Goal: Task Accomplishment & Management: Manage account settings

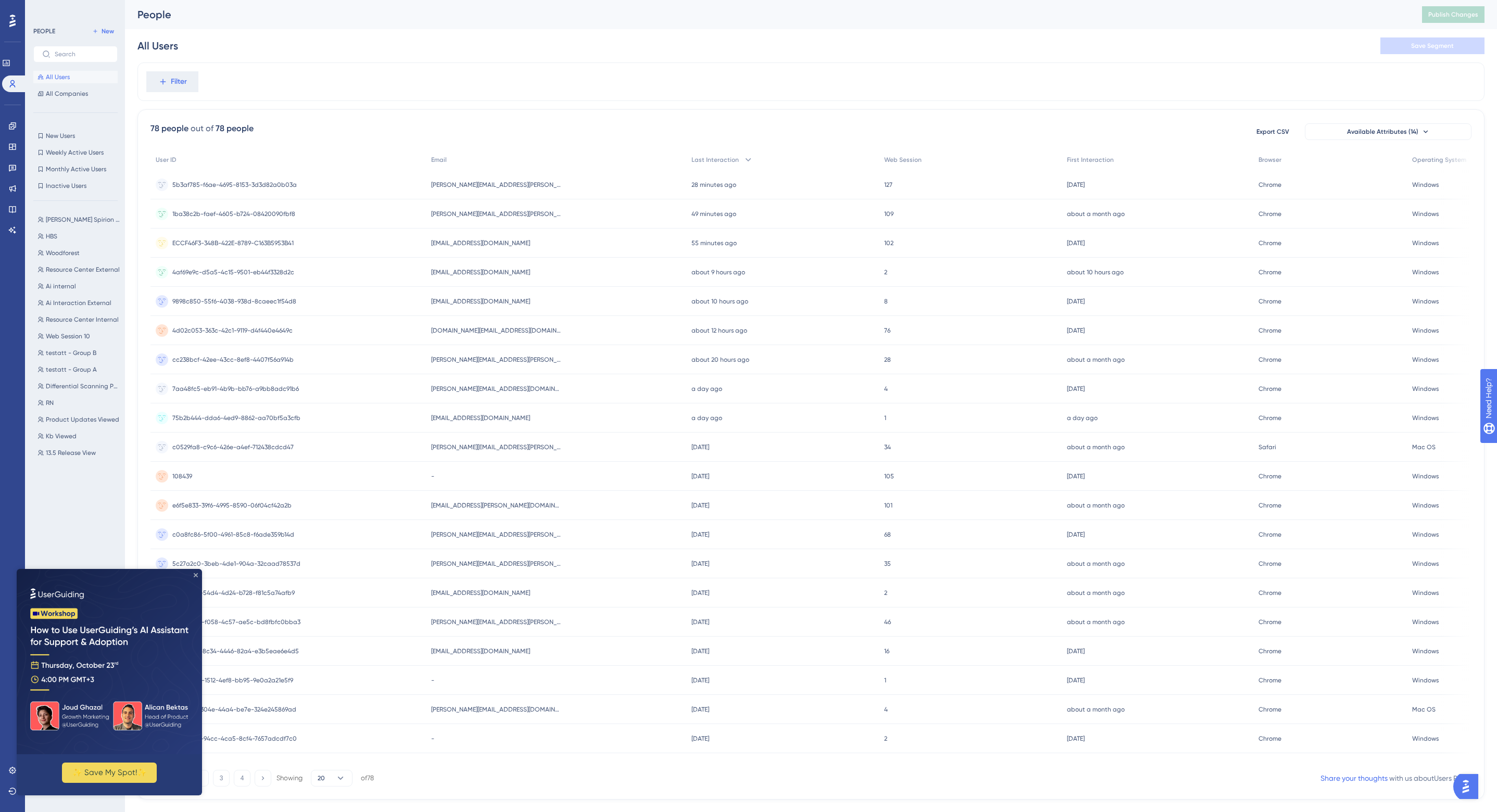
drag, startPoint x: 196, startPoint y: 573, endPoint x: 215, endPoint y: 1141, distance: 568.3
click at [196, 573] on icon "Close Preview" at bounding box center [196, 574] width 4 height 4
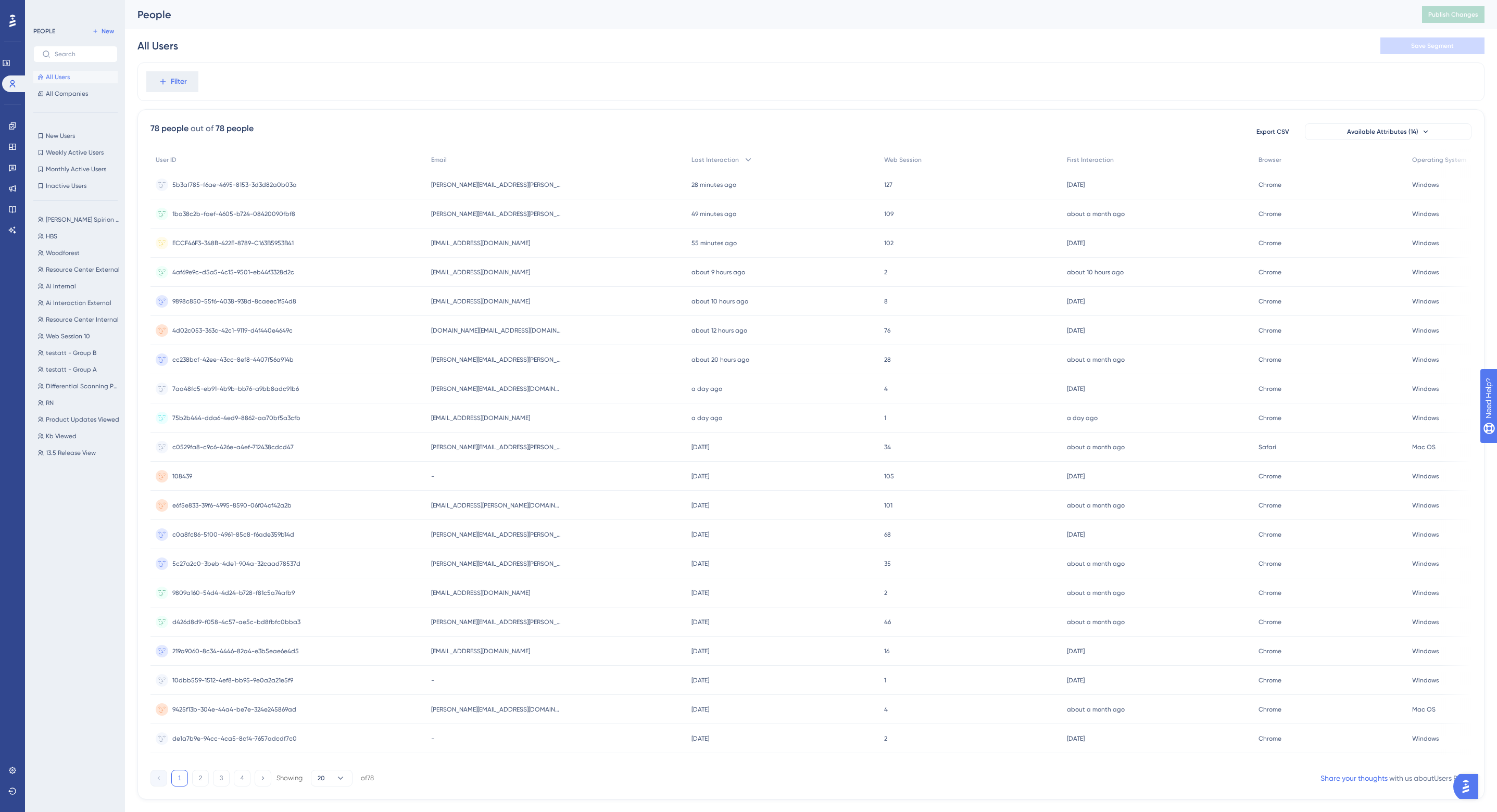
click at [472, 52] on div "All Users Save Segment" at bounding box center [811, 45] width 1348 height 33
click at [514, 214] on div "nick.lacolla@spirion.com nick.lacolla@spirion.com" at bounding box center [557, 214] width 261 height 29
click at [518, 271] on span "QA.TestUser2@spiriondev.com" at bounding box center [480, 273] width 99 height 9
click at [497, 295] on div "QA.TestUser5@SpirionDev.com QA.TestUser5@SpirionDev.com" at bounding box center [557, 302] width 261 height 29
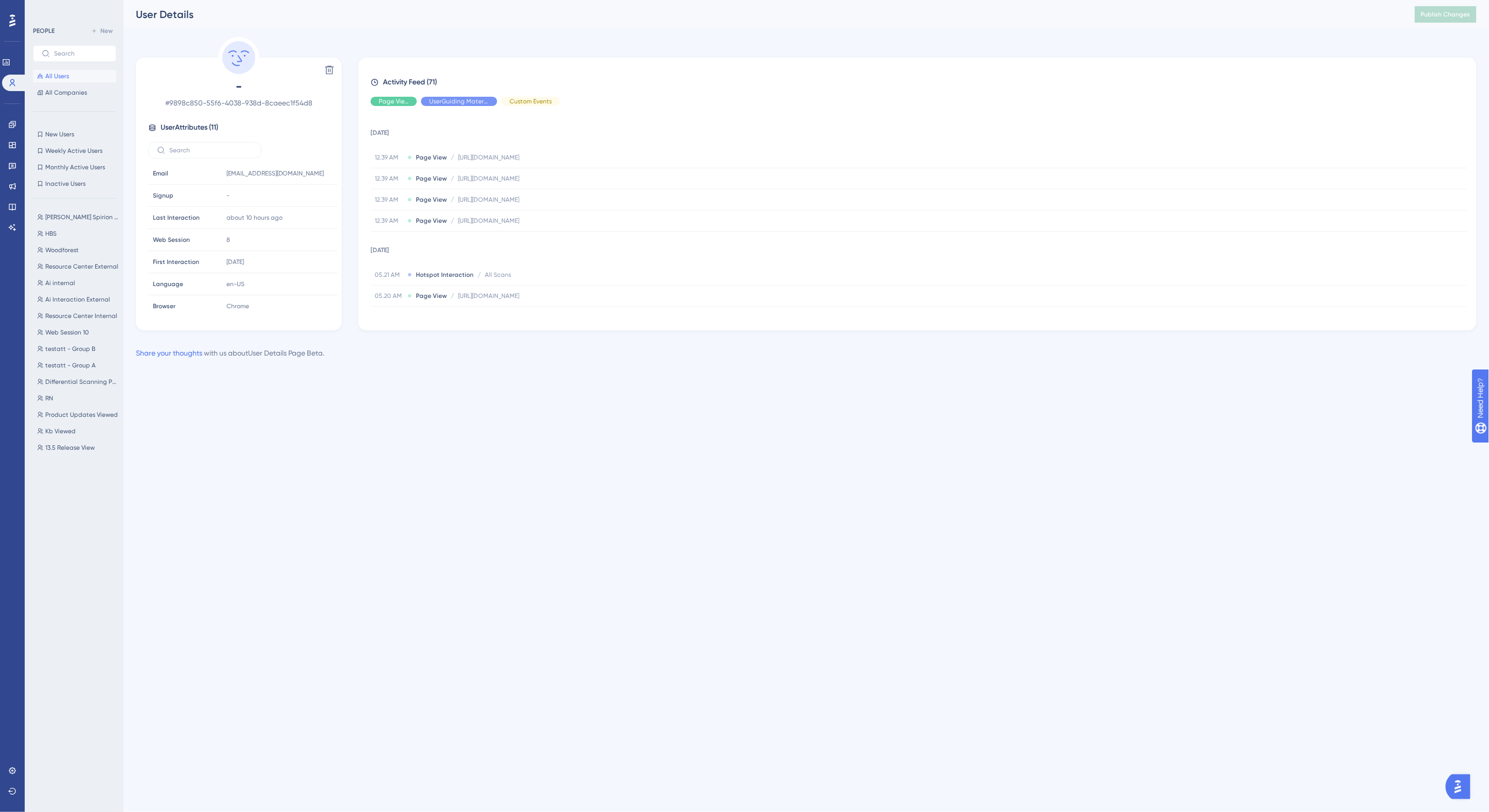
click at [53, 77] on span "All Users" at bounding box center [57, 76] width 24 height 8
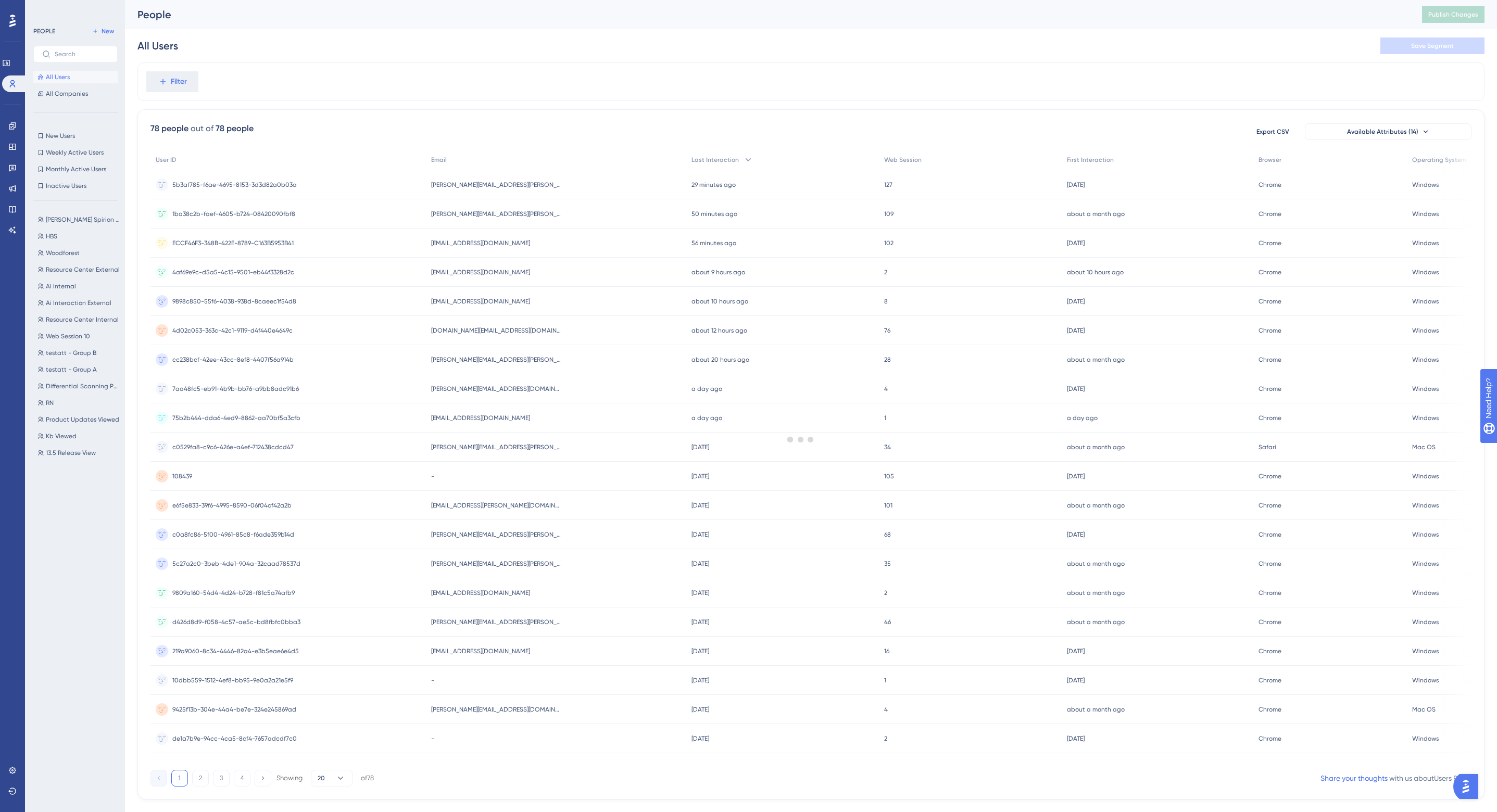
click at [433, 28] on div "People Publish Changes" at bounding box center [812, 15] width 1373 height 29
click at [495, 45] on div "All Users Save Segment" at bounding box center [811, 45] width 1348 height 33
click at [524, 23] on div "People Publish Changes" at bounding box center [812, 15] width 1373 height 29
click at [11, 231] on icon at bounding box center [12, 230] width 7 height 7
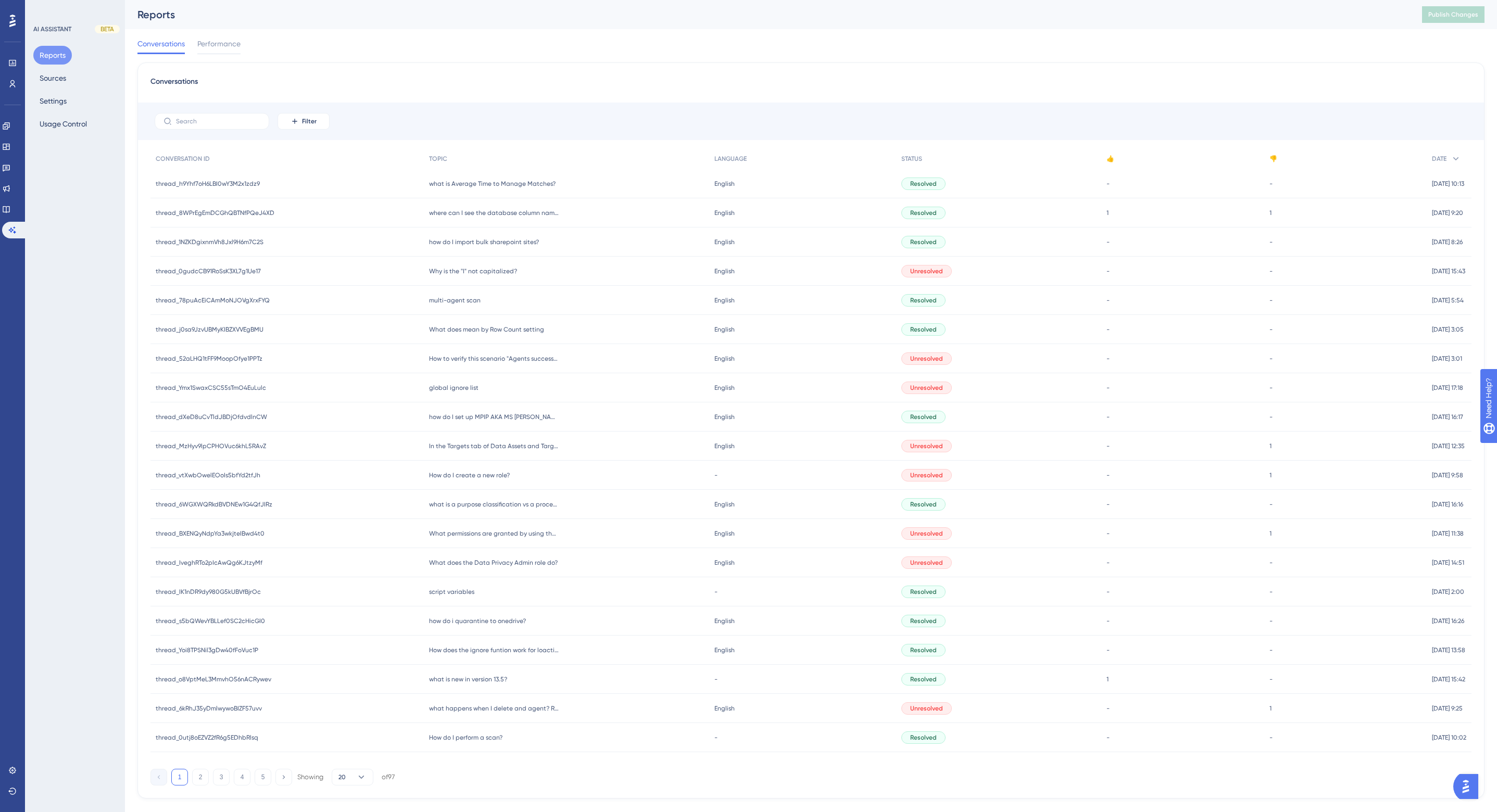
click at [541, 67] on div "Conversations Filter CONVERSATION ID TOPIC LANGUAGE STATUS 👍 👎 DATE thread_h9Yh…" at bounding box center [811, 430] width 1348 height 736
click at [389, 33] on div "Conversations Performance" at bounding box center [811, 45] width 1348 height 33
click at [45, 75] on button "Sources" at bounding box center [53, 78] width 39 height 19
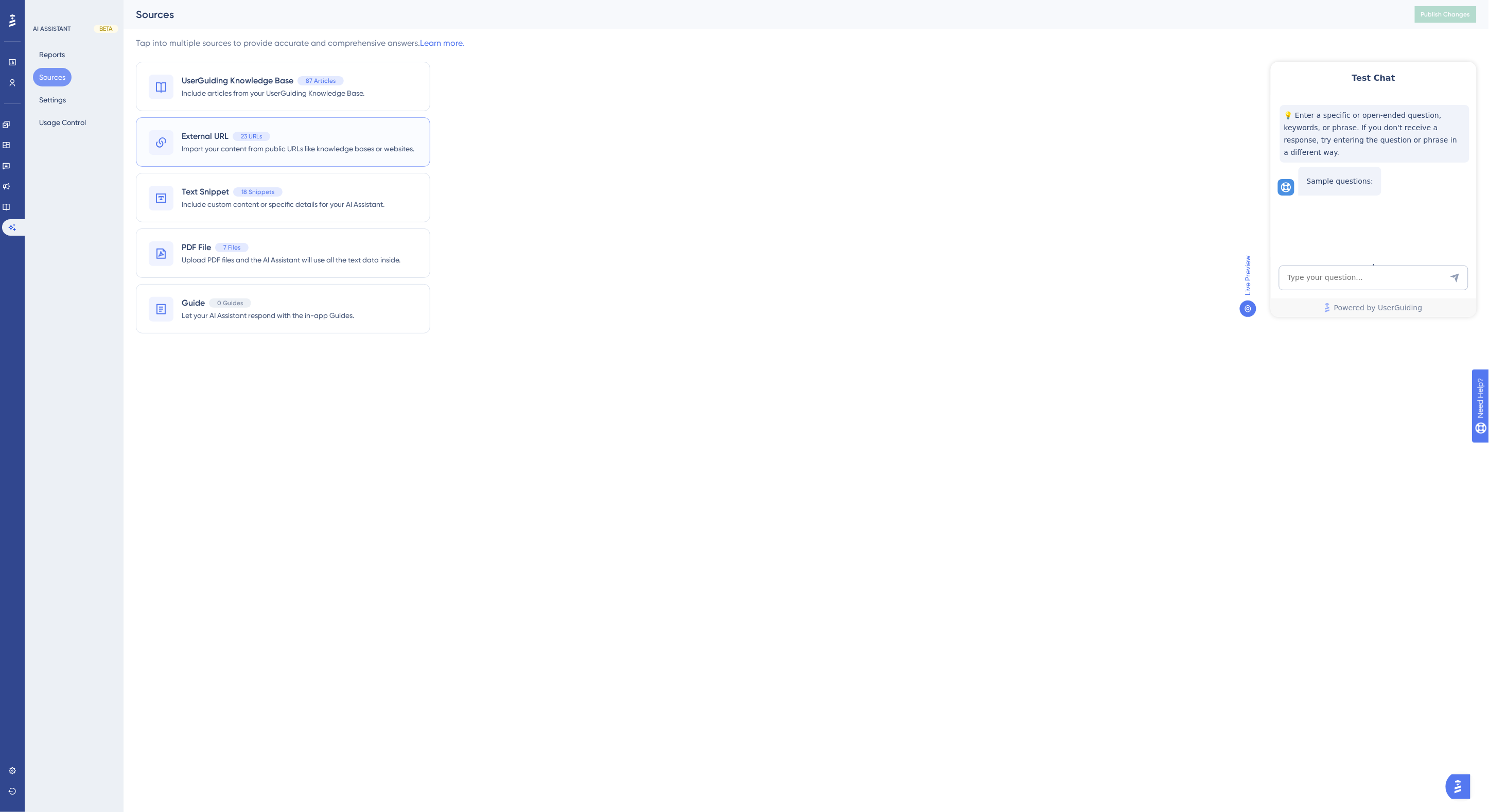
click at [261, 143] on span "Import your content from public URLs like knowledge bases or websites." at bounding box center [298, 148] width 232 height 13
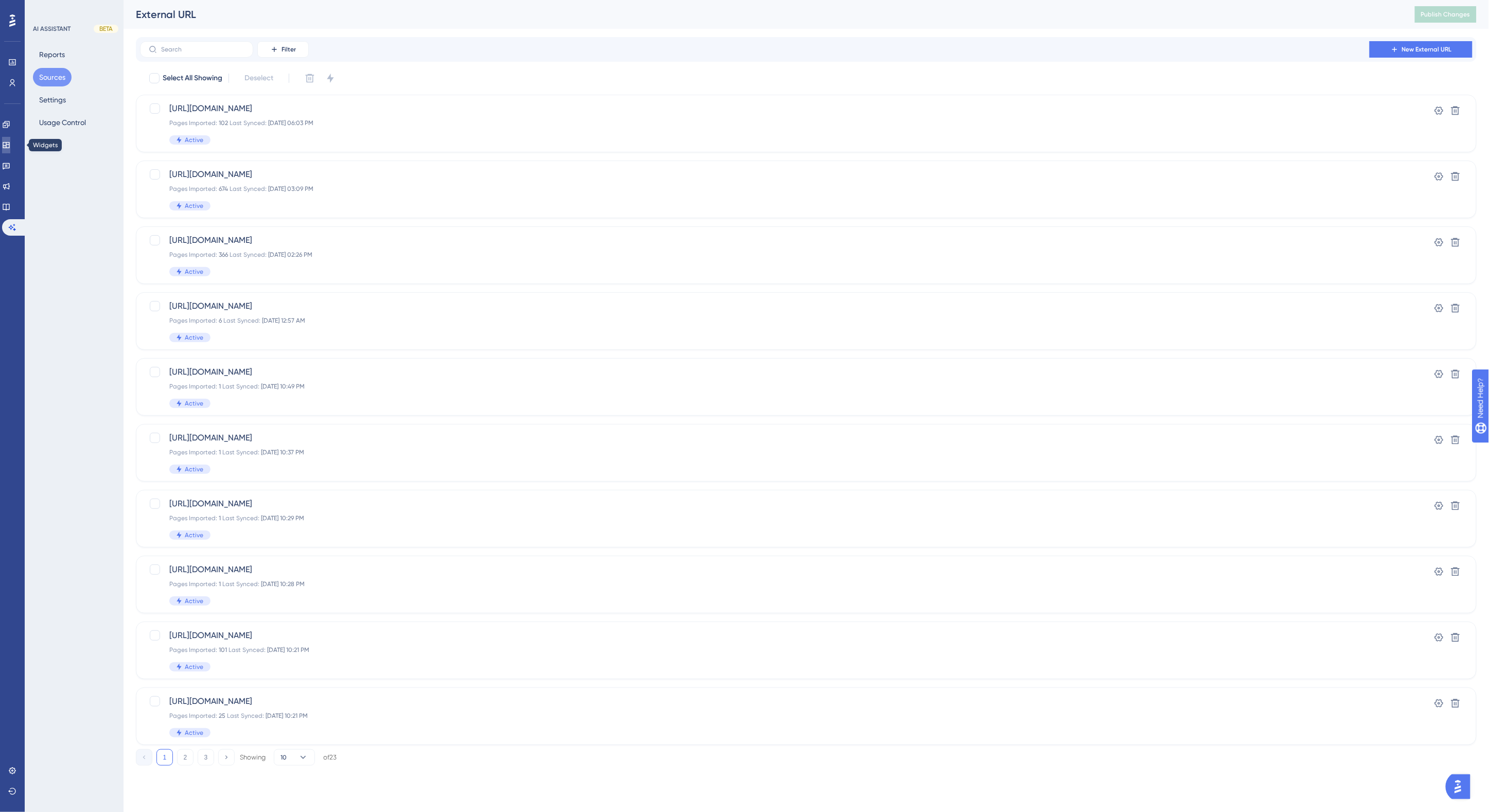
click at [10, 139] on link at bounding box center [6, 144] width 8 height 16
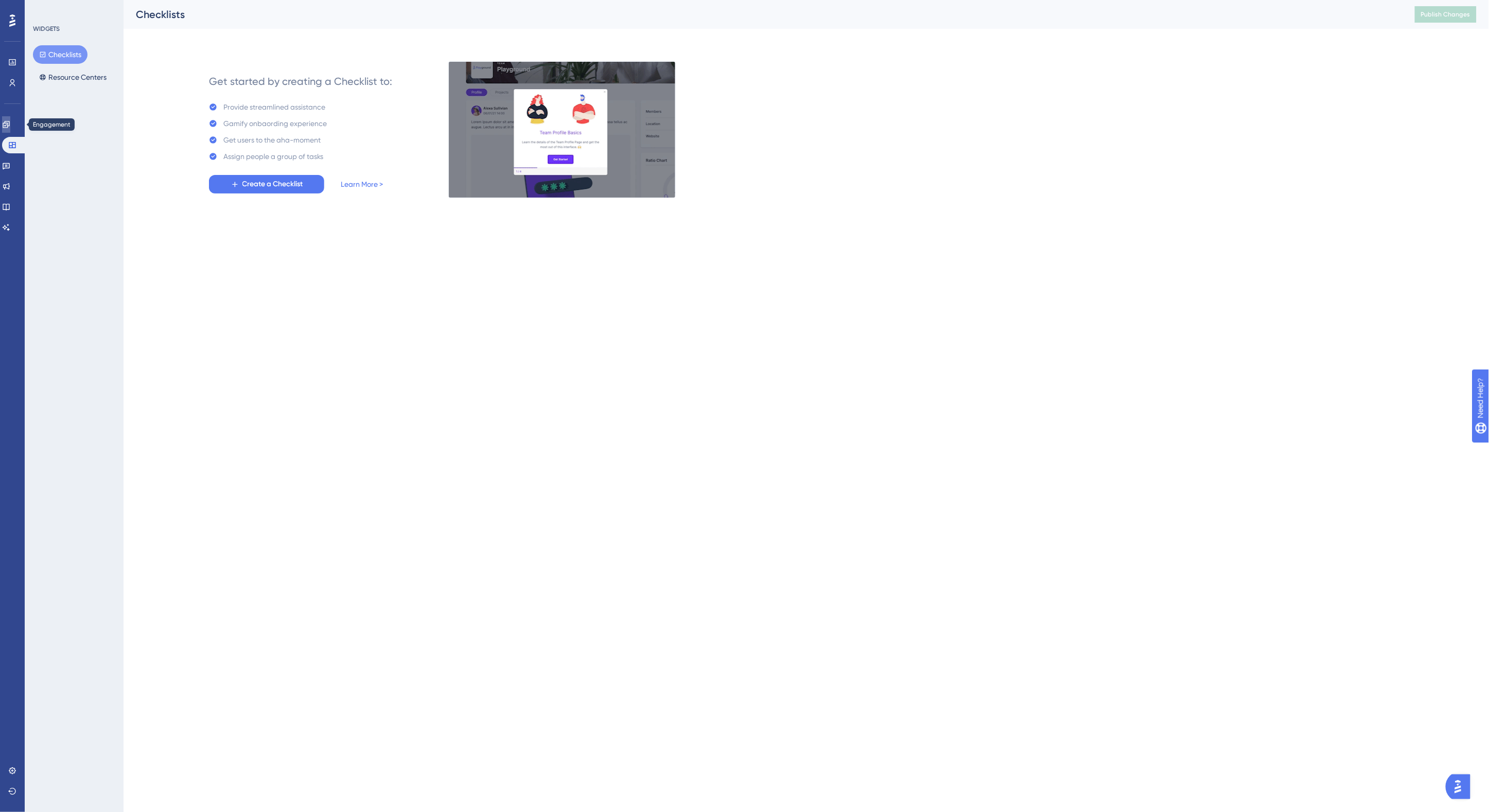
click at [10, 124] on icon at bounding box center [6, 125] width 8 height 8
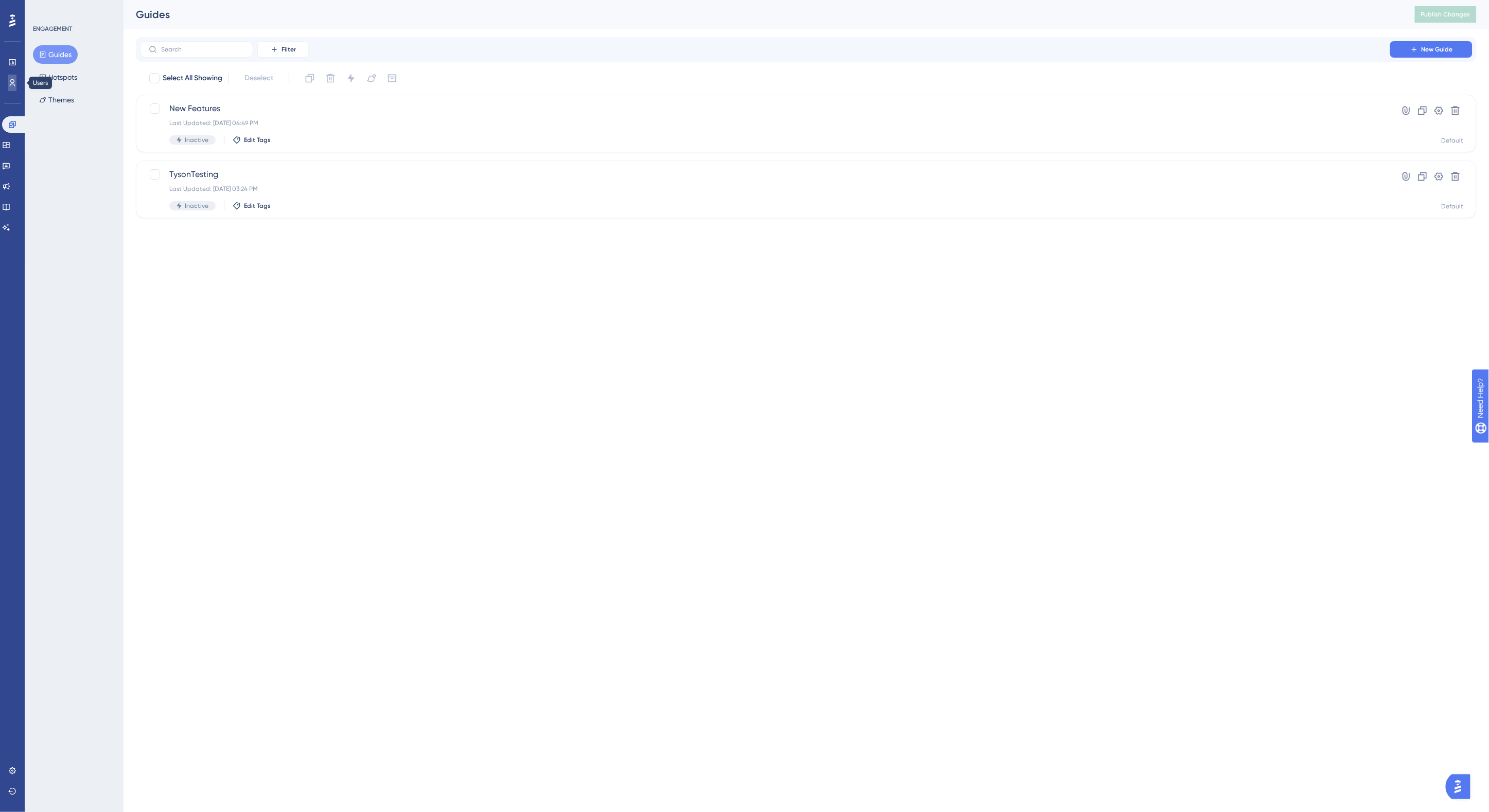
click at [16, 81] on icon at bounding box center [13, 83] width 8 height 8
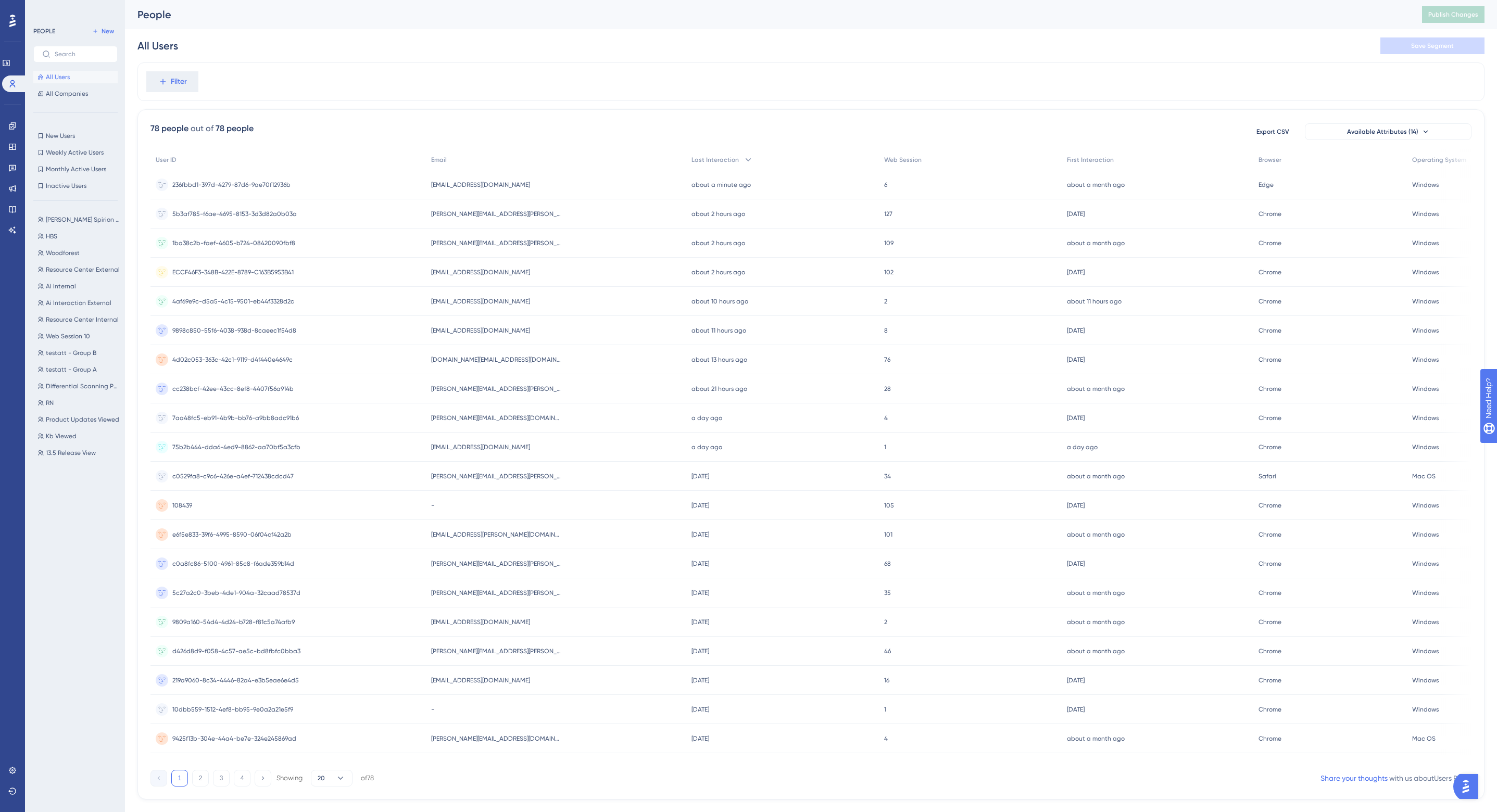
click at [500, 183] on span "ebenitez@woodforest.com" at bounding box center [480, 185] width 99 height 9
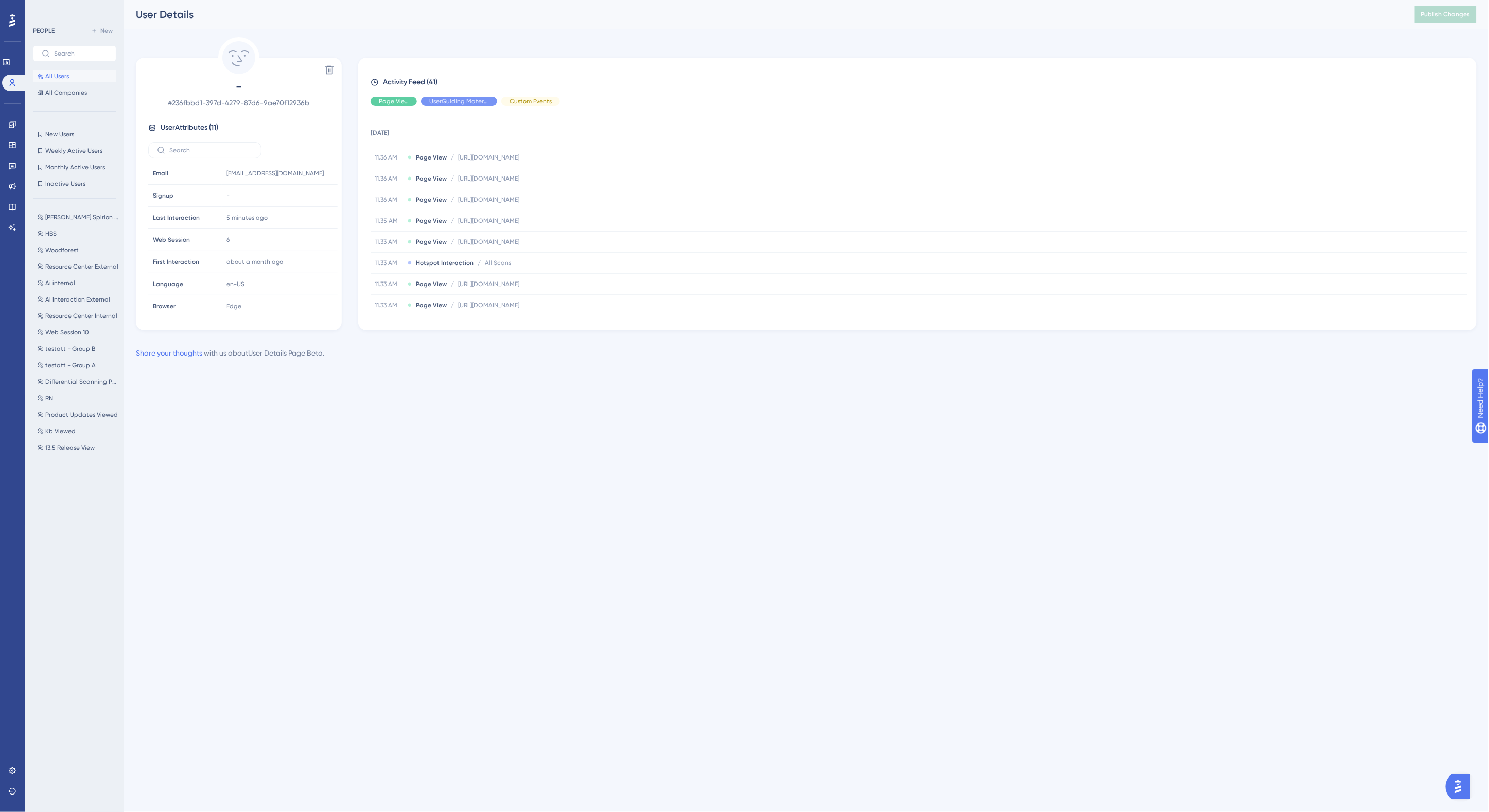
click at [561, 42] on div "Delete - # 236fbbd1-397d-4279-87d6-9ae70f12936b User Attributes ( 11 ) Email Em…" at bounding box center [806, 184] width 1341 height 293
click at [837, 13] on div "User Details" at bounding box center [762, 14] width 1253 height 14
drag, startPoint x: 14, startPoint y: 203, endPoint x: 23, endPoint y: 215, distance: 15.0
click at [14, 203] on icon at bounding box center [12, 207] width 7 height 7
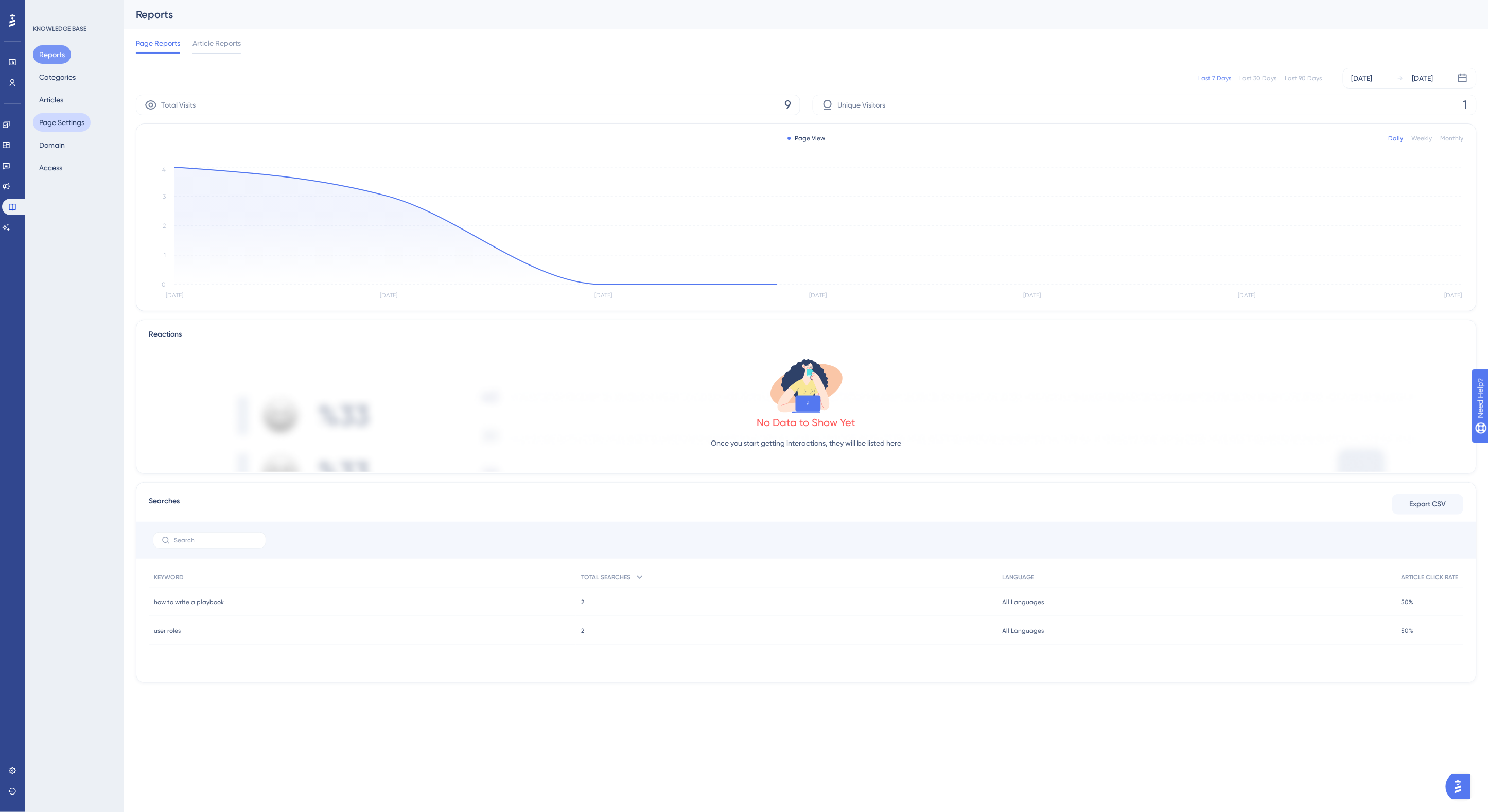
click at [65, 119] on button "Page Settings" at bounding box center [62, 123] width 58 height 19
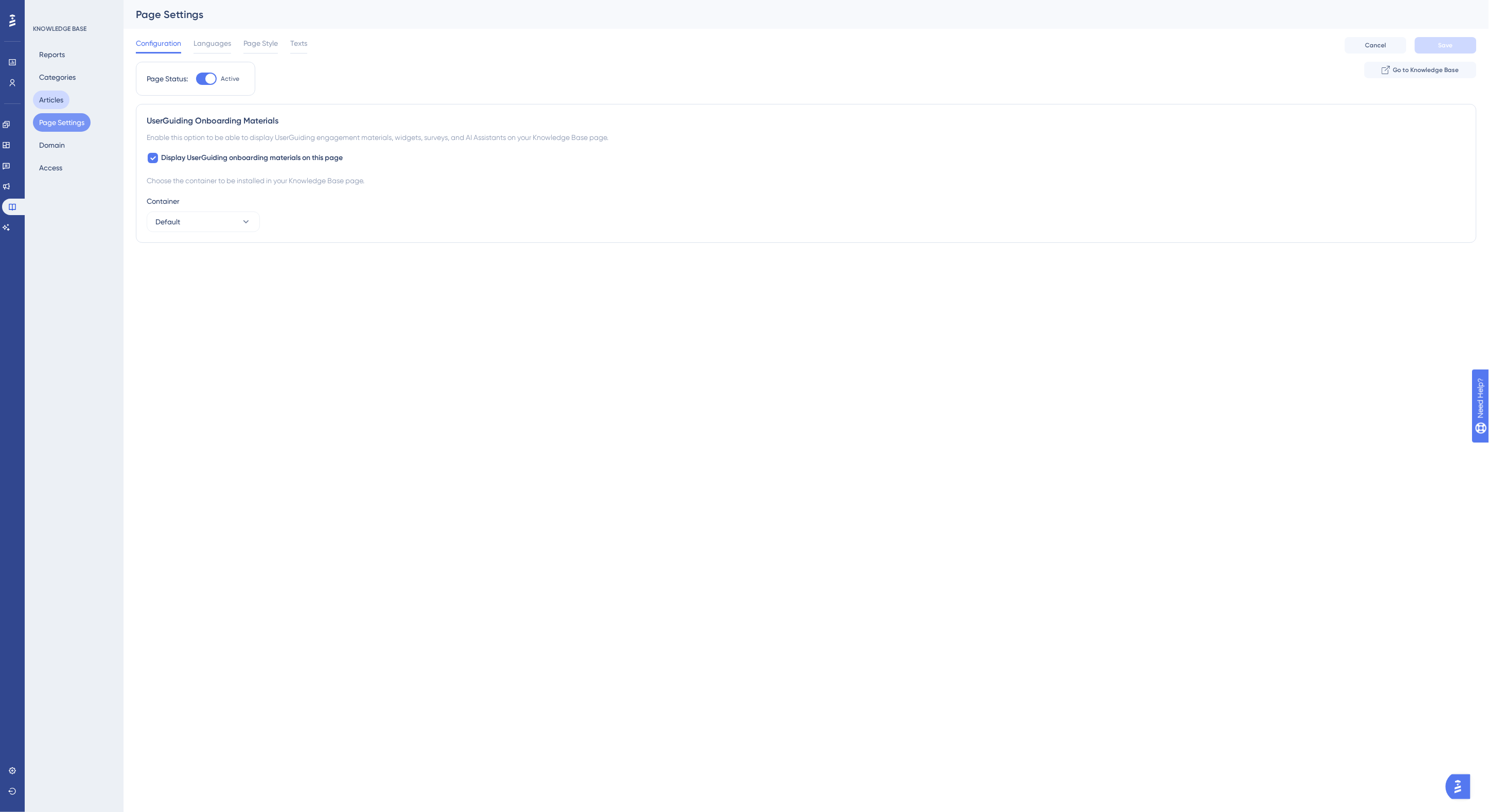
click at [59, 99] on button "Articles" at bounding box center [51, 100] width 36 height 19
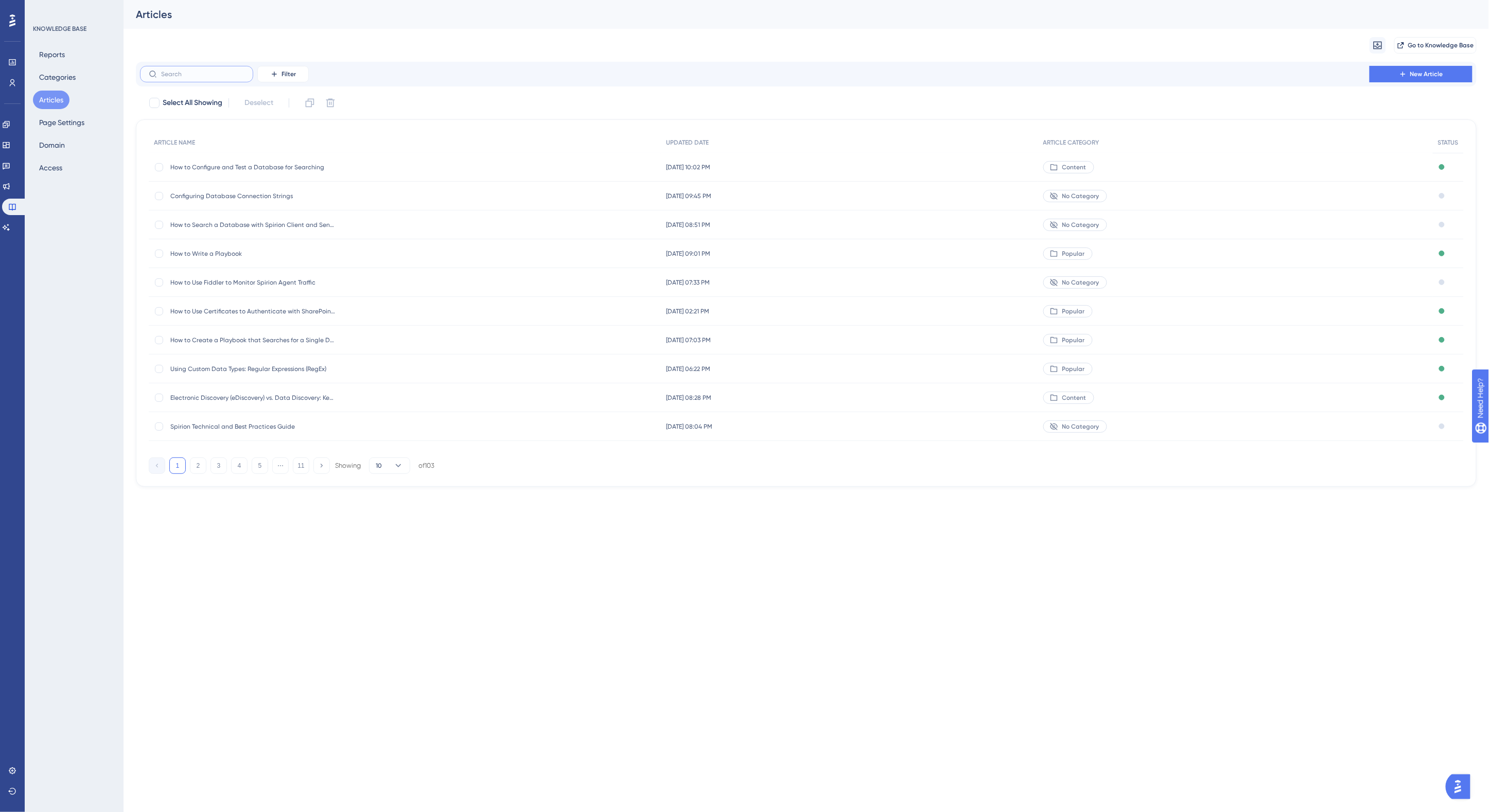
click at [206, 73] on input "text" at bounding box center [203, 74] width 83 height 7
type input "mss"
checkbox input "true"
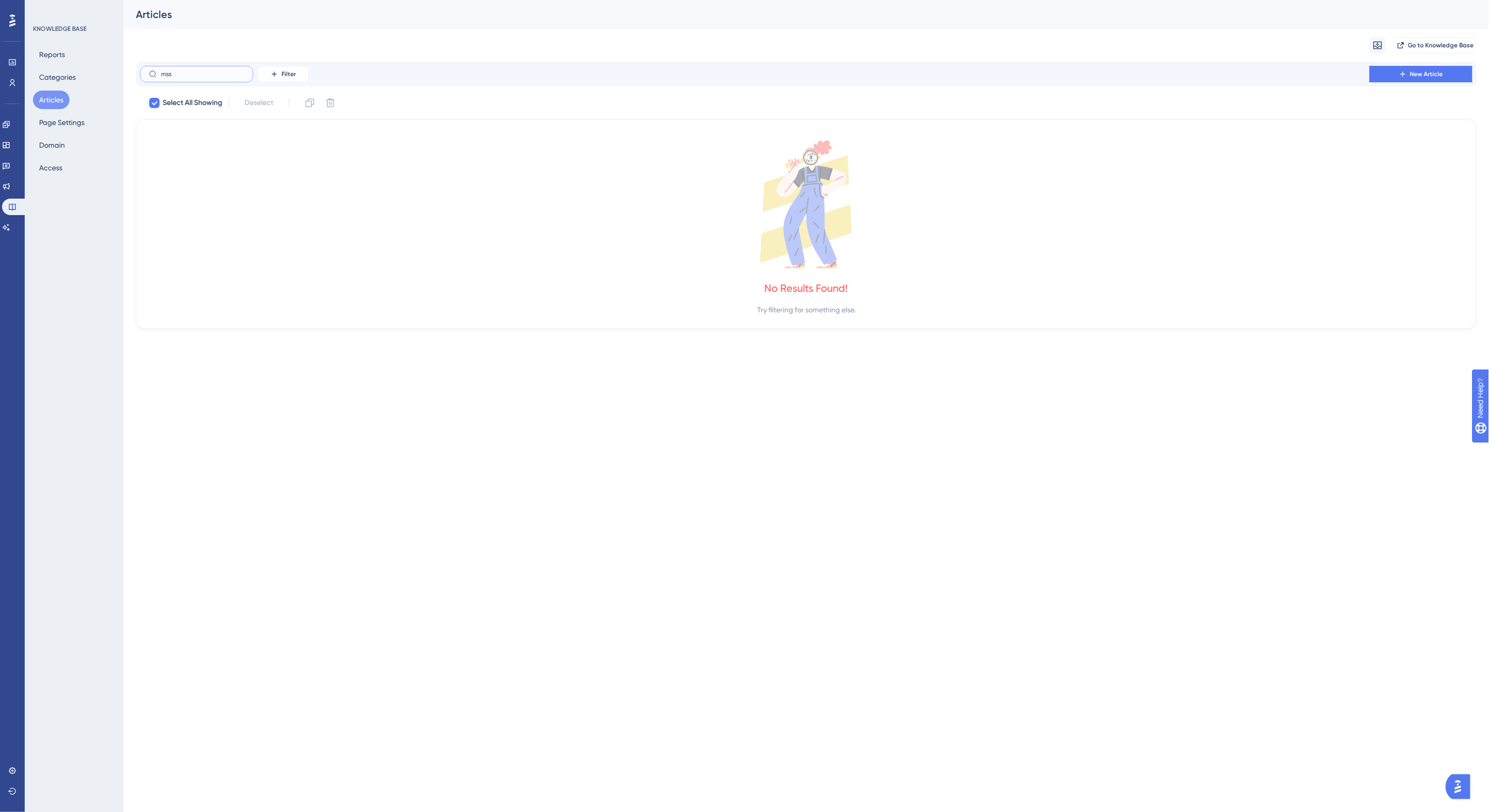
type input "ms"
checkbox input "false"
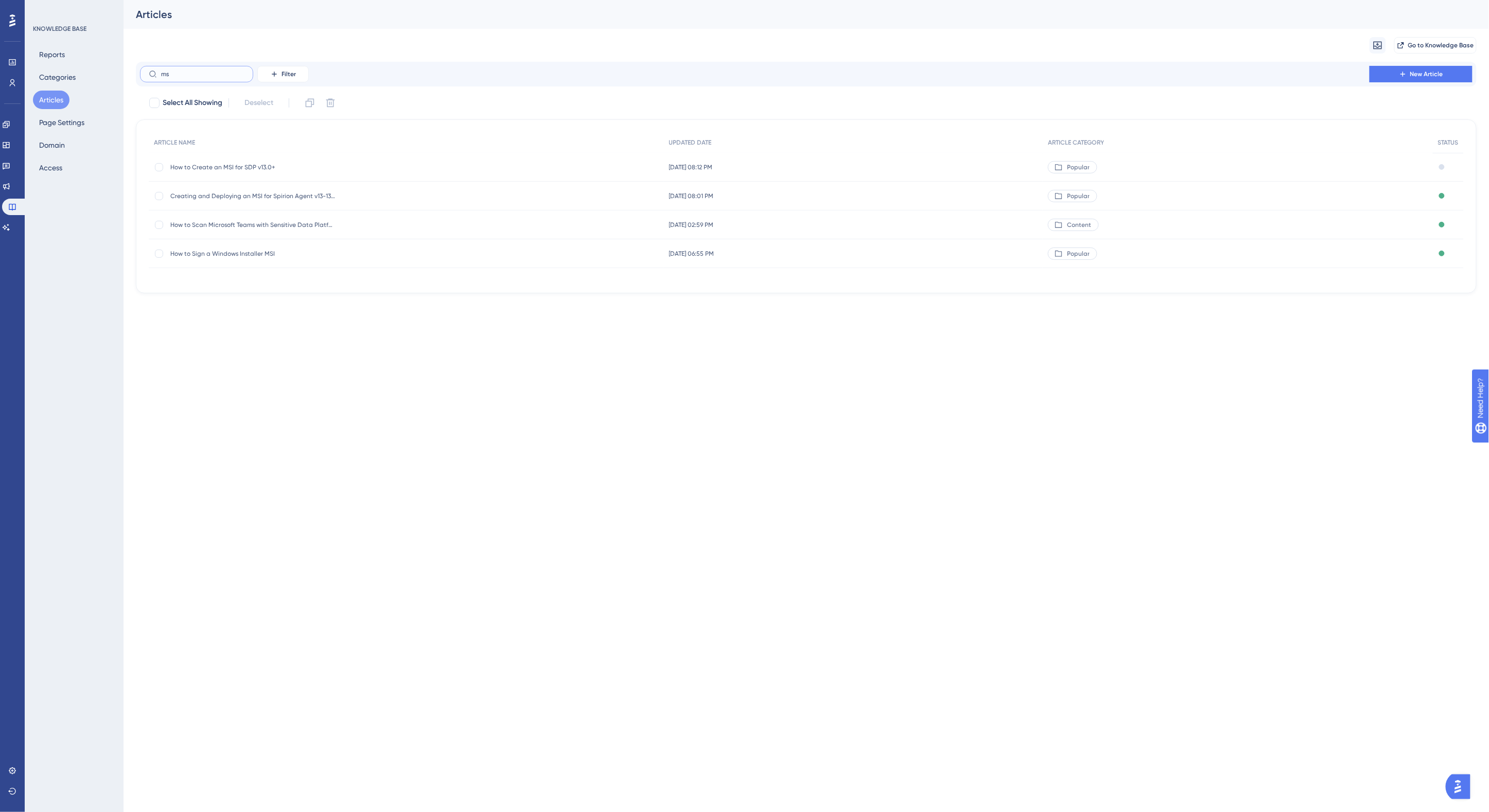
type input "m"
type input "data"
click at [276, 164] on span "How to Configure and Test a Database for Searching" at bounding box center [253, 167] width 165 height 8
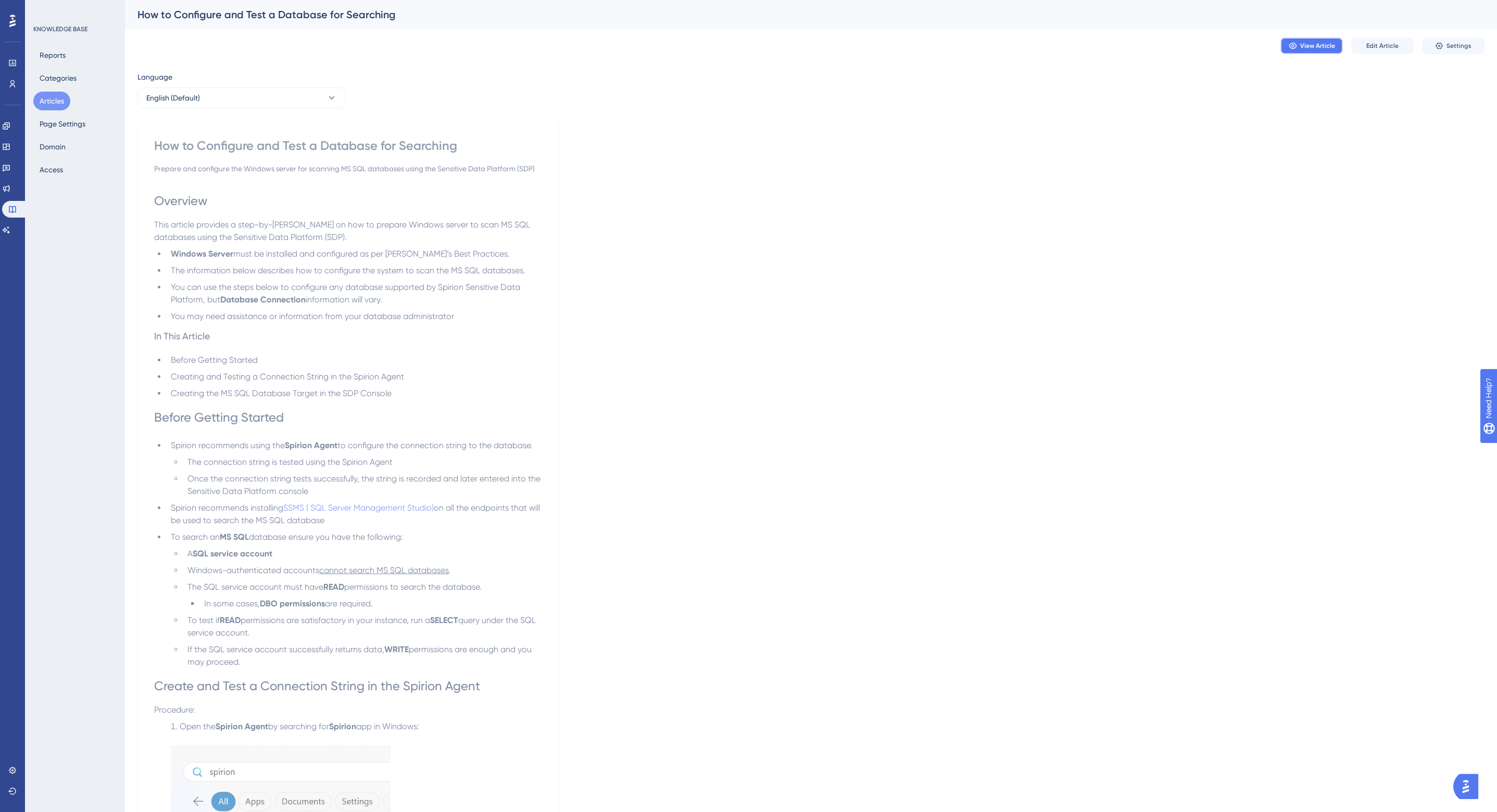
click at [1319, 48] on span "View Article" at bounding box center [1318, 46] width 35 height 9
click at [55, 102] on button "Articles" at bounding box center [51, 101] width 37 height 19
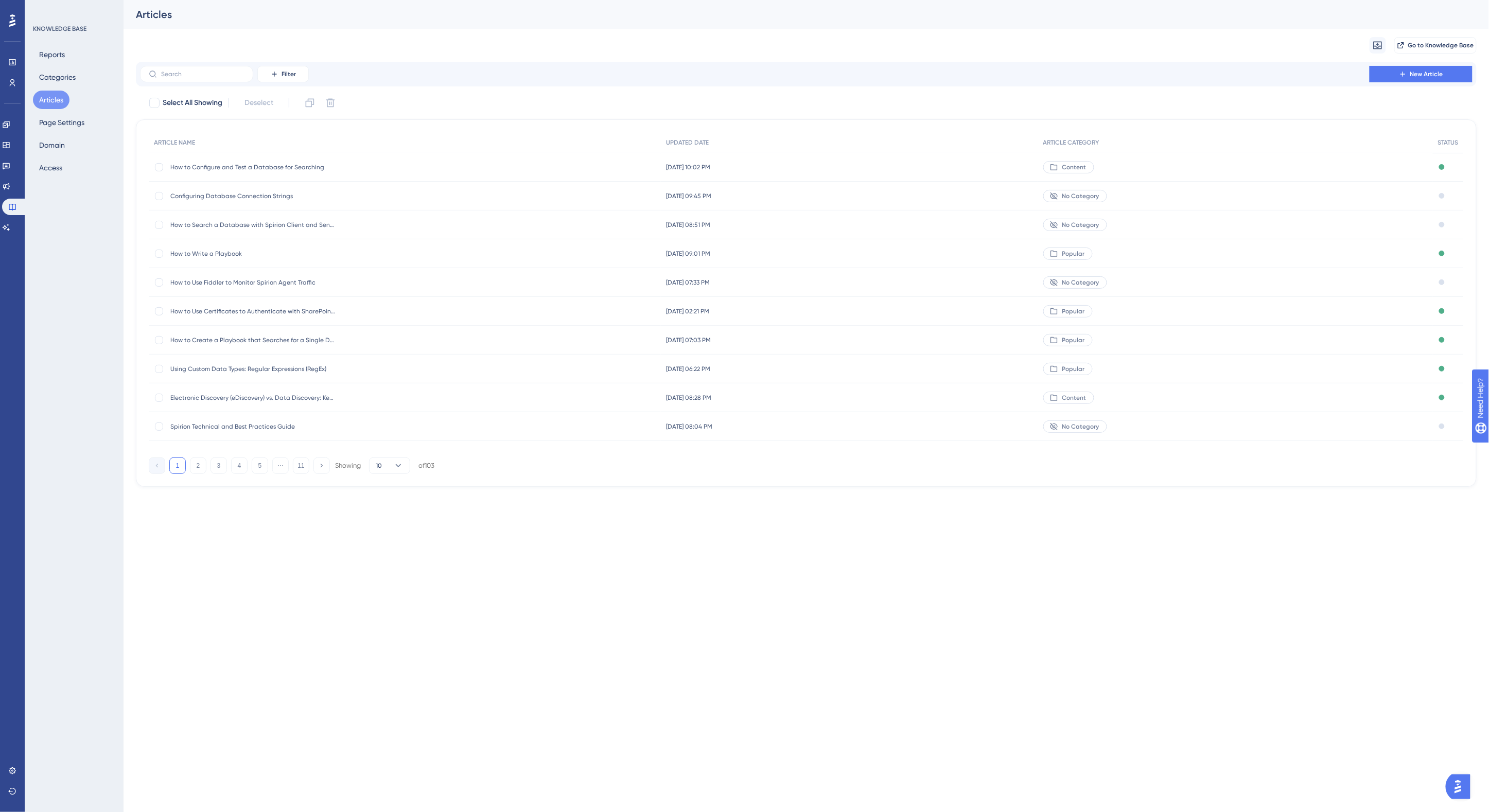
click at [417, 47] on div "Migrate from Go to Knowledge Base" at bounding box center [806, 45] width 1341 height 33
click at [600, 25] on div "Articles" at bounding box center [806, 14] width 1366 height 29
click at [603, 31] on div "Migrate from Go to Knowledge Base" at bounding box center [806, 45] width 1341 height 33
click at [664, 19] on div "Articles" at bounding box center [793, 14] width 1315 height 14
click at [8, 143] on link at bounding box center [6, 144] width 8 height 16
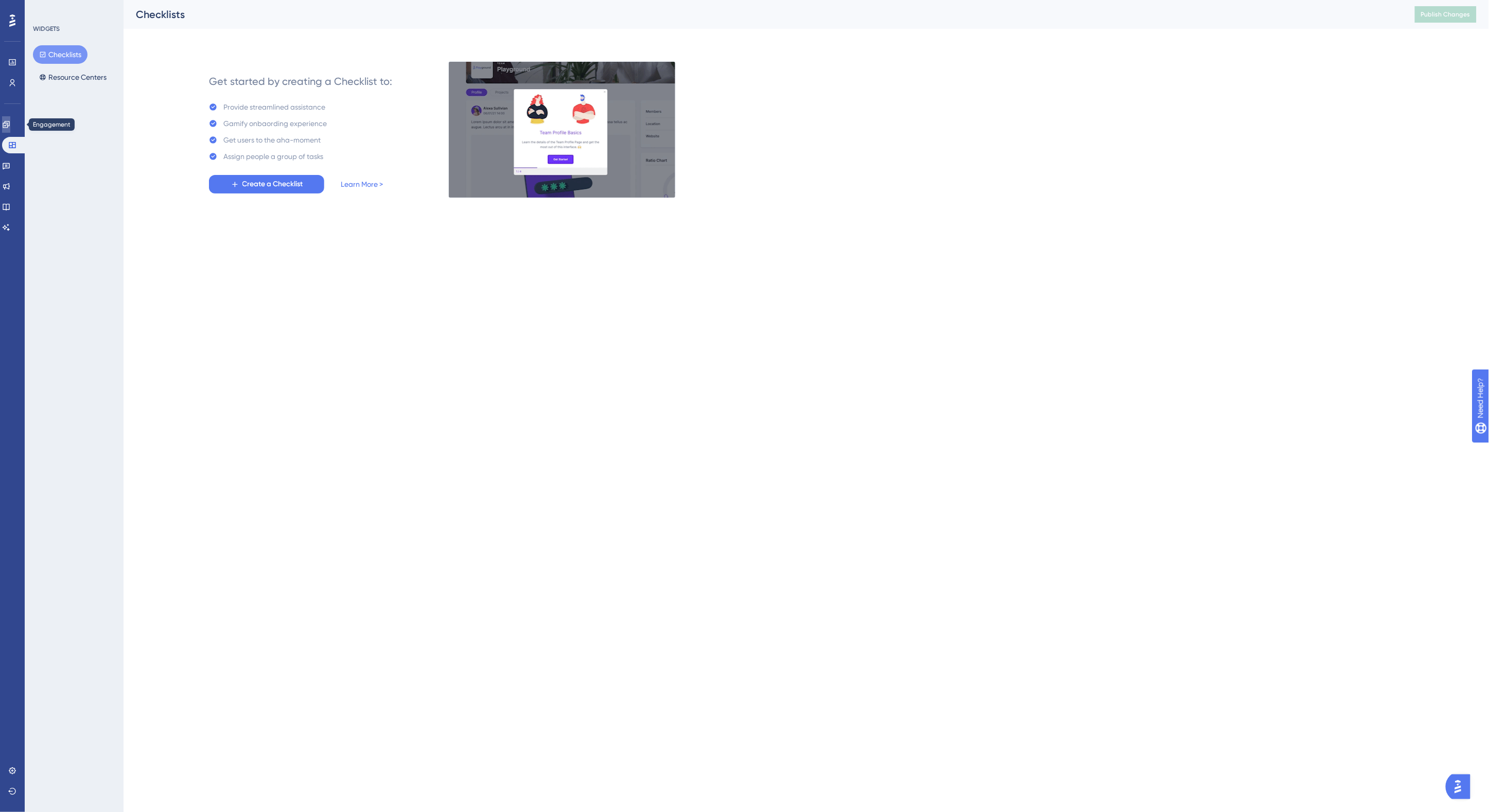
click at [10, 126] on icon at bounding box center [6, 125] width 8 height 8
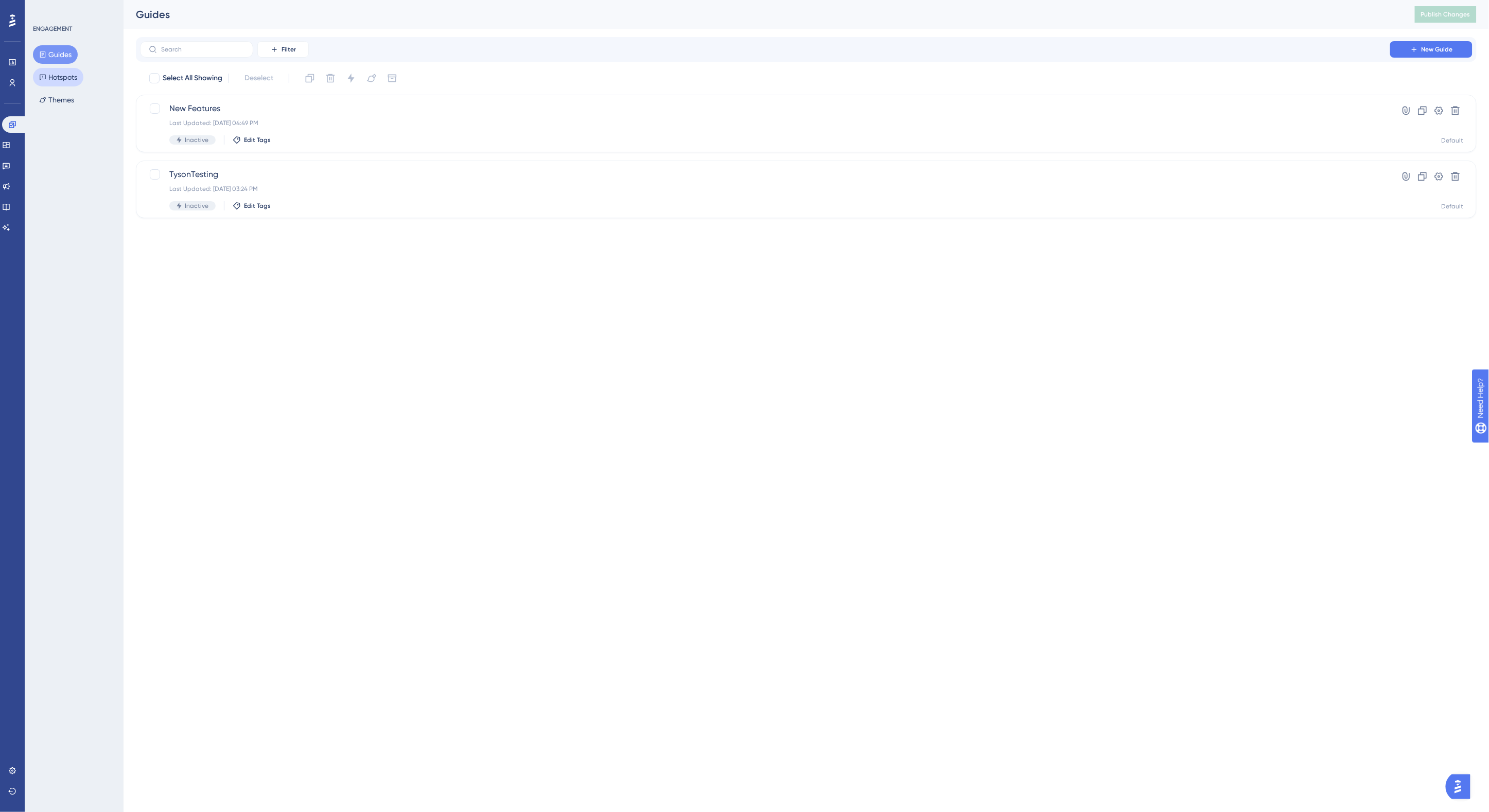
click at [76, 80] on button "Hotspots" at bounding box center [58, 77] width 50 height 19
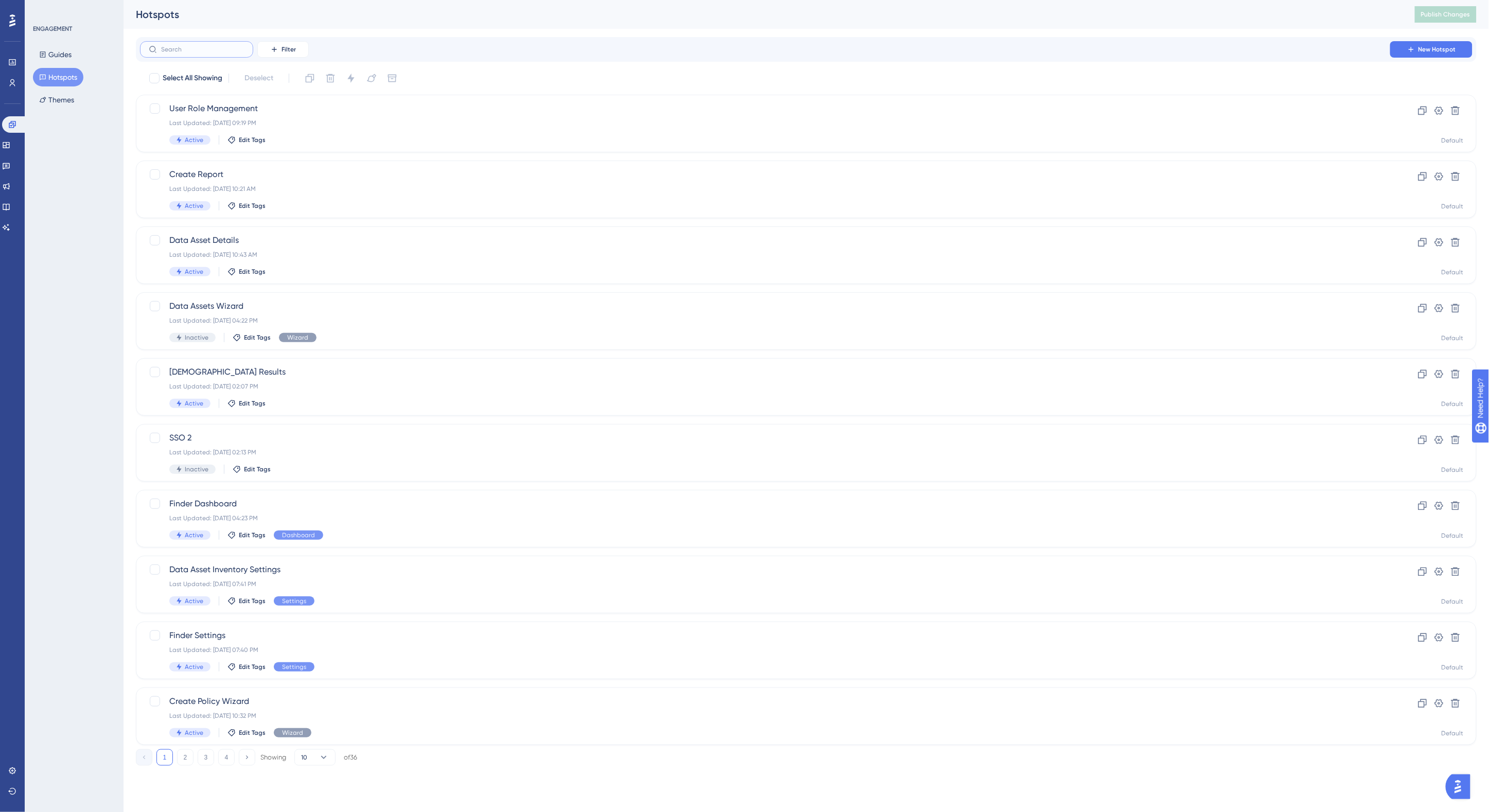
click at [181, 47] on input "text" at bounding box center [203, 49] width 83 height 7
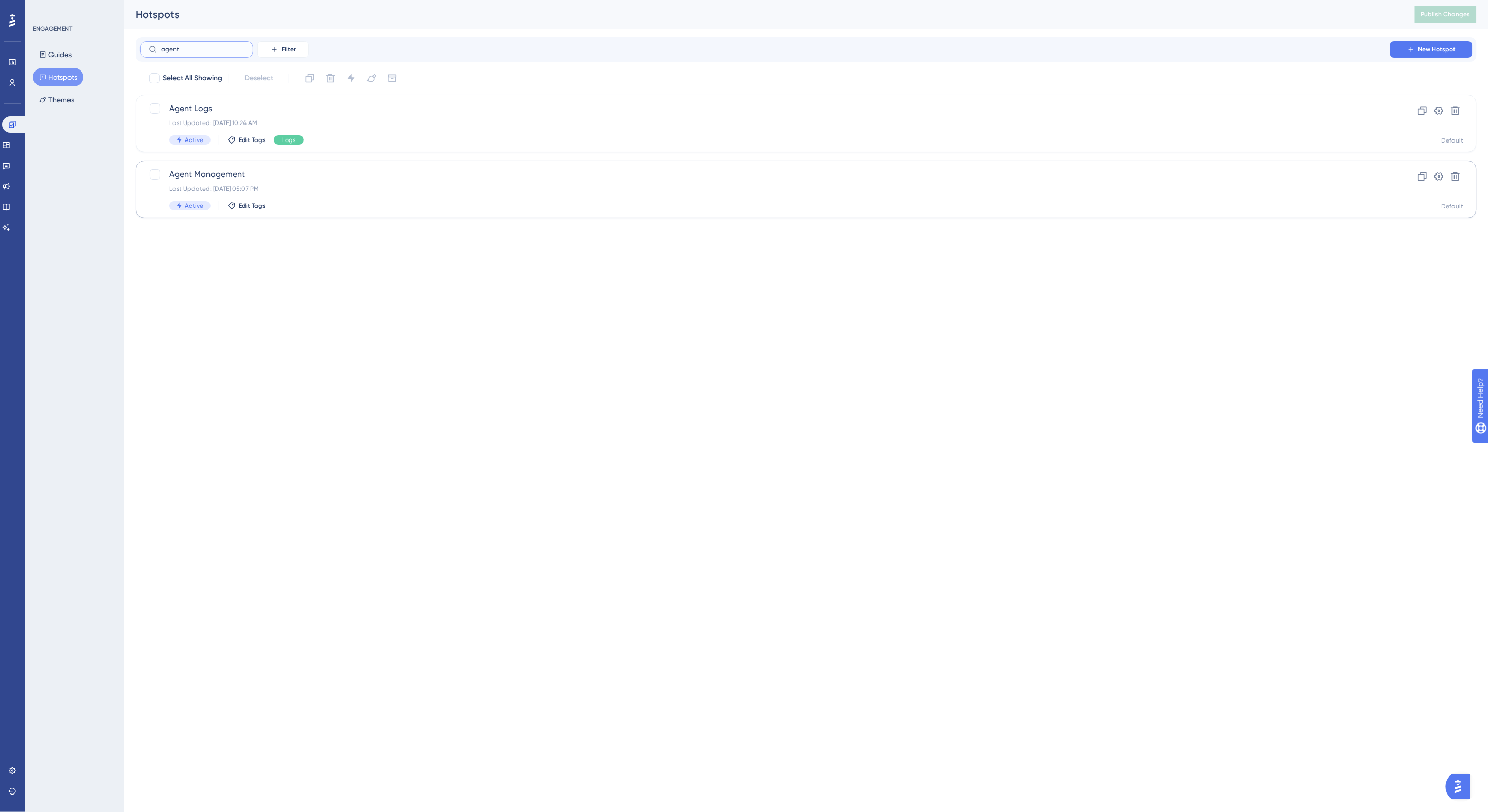
type input "agent"
click at [333, 186] on div "Last Updated: Sep 17 2025, 05:07 PM" at bounding box center [765, 189] width 1191 height 8
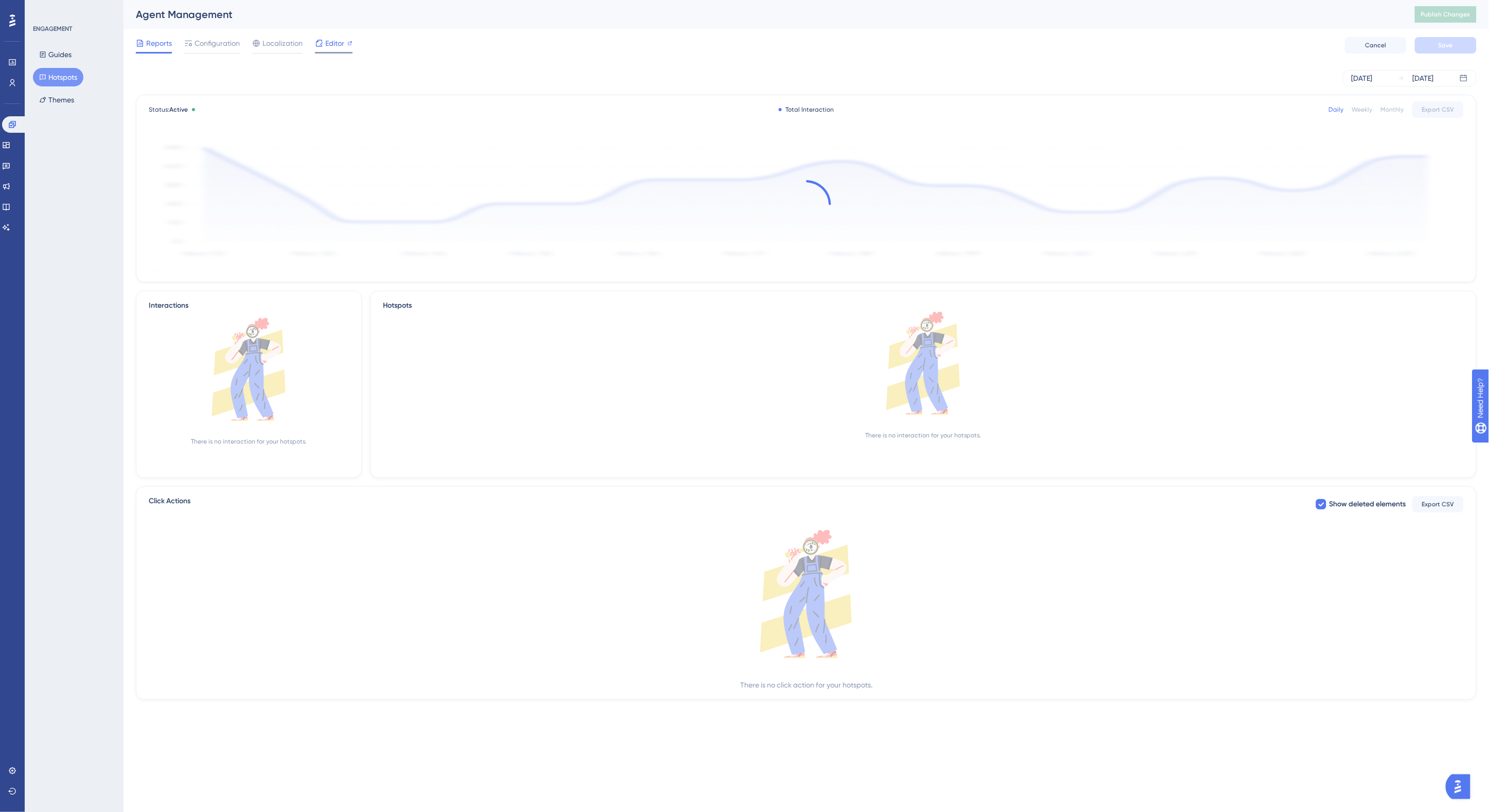
click at [330, 44] on span "Editor" at bounding box center [335, 43] width 19 height 13
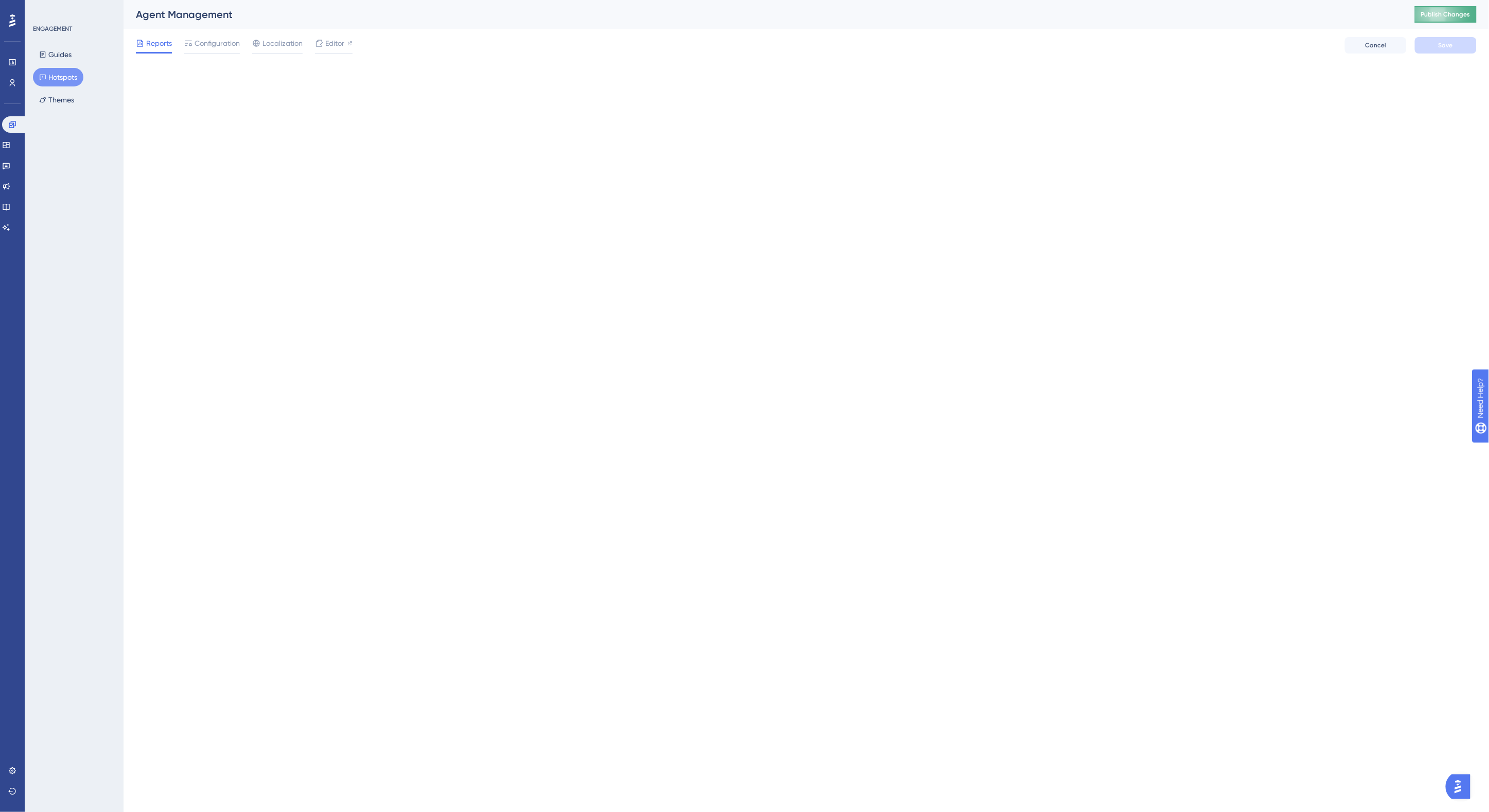
click at [1447, 15] on span "Publish Changes" at bounding box center [1446, 14] width 49 height 8
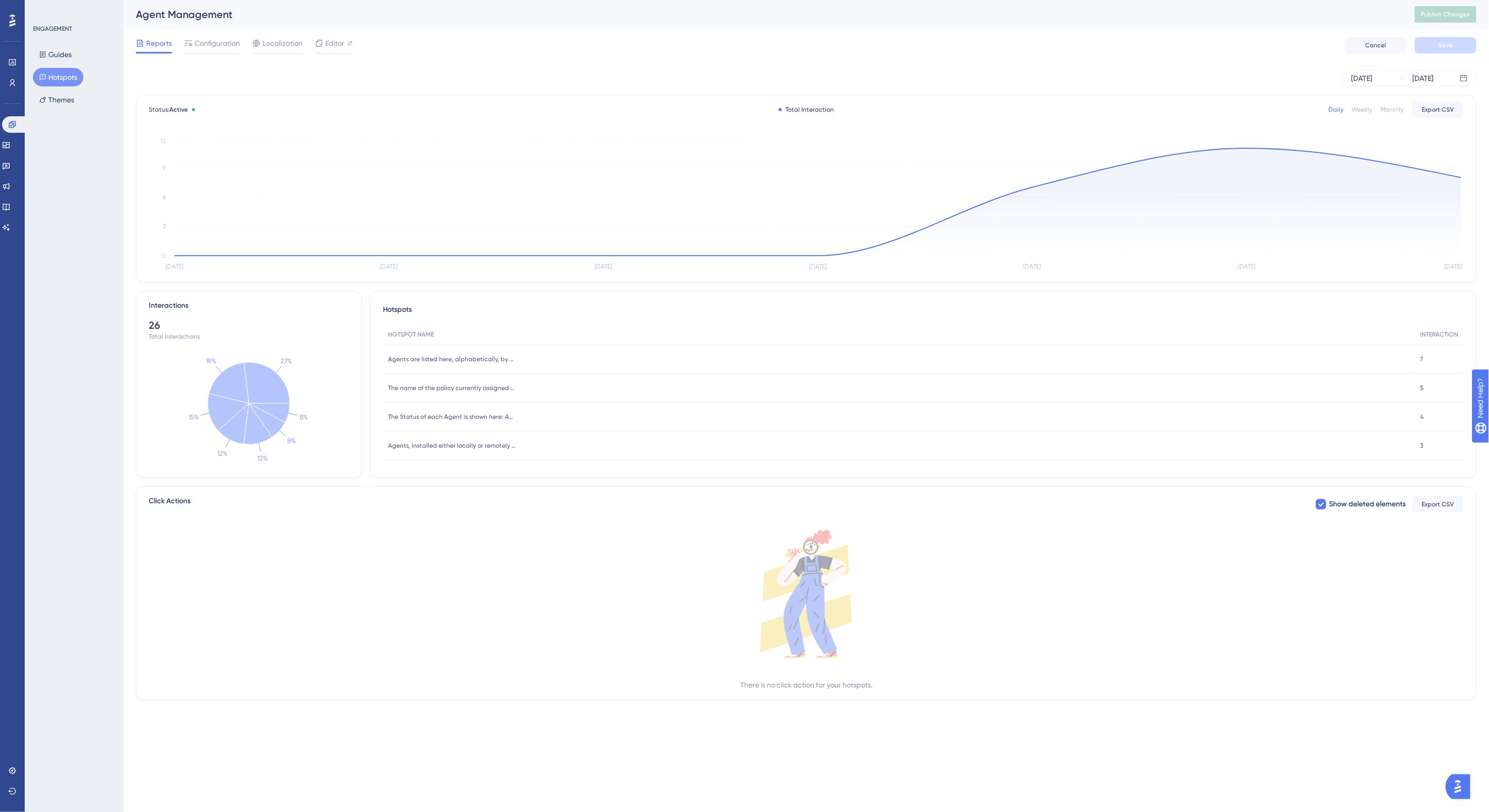
drag, startPoint x: 47, startPoint y: 73, endPoint x: 171, endPoint y: 29, distance: 131.6
click at [47, 73] on button "Hotspots" at bounding box center [58, 77] width 50 height 19
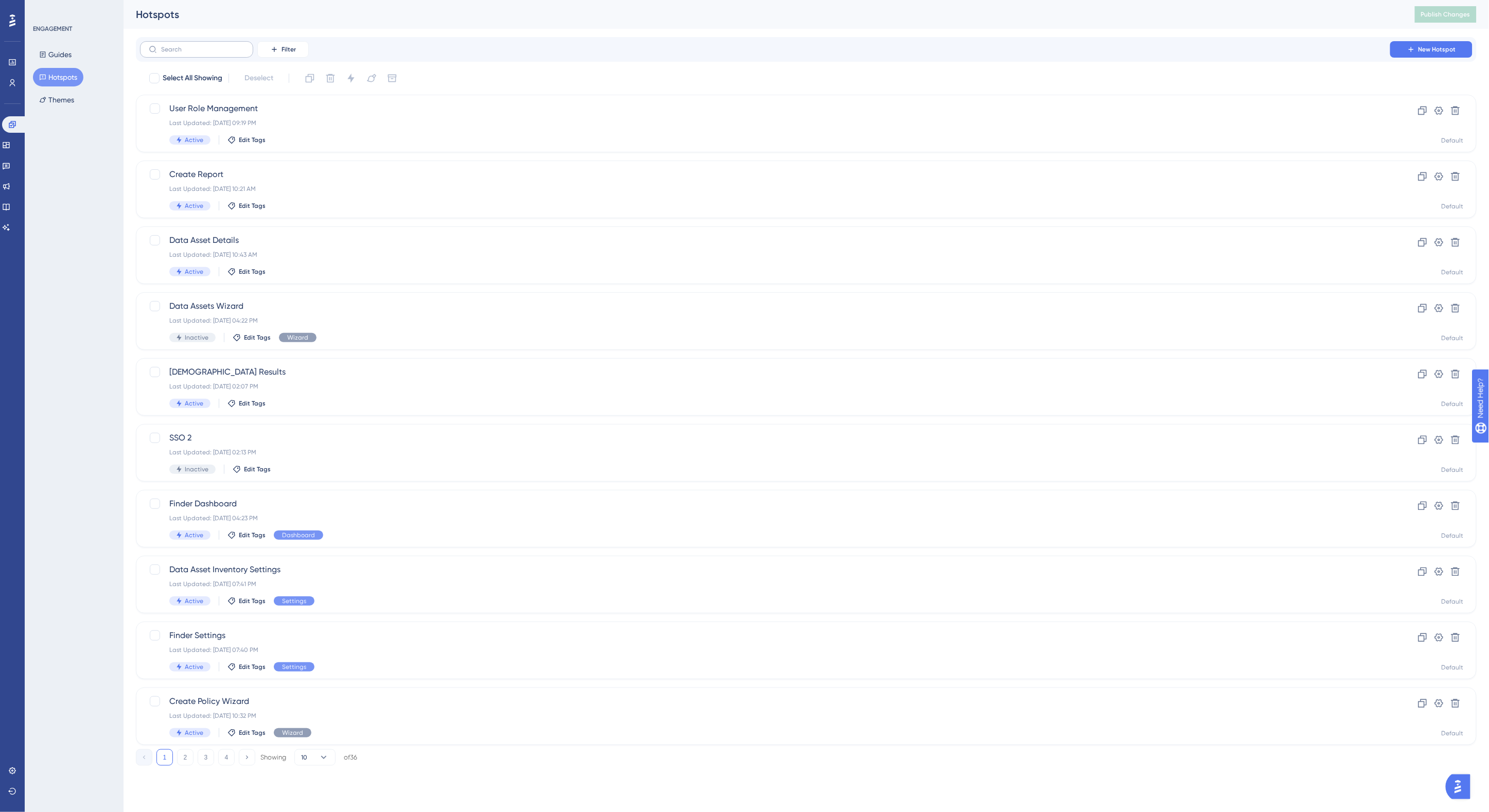
click at [191, 45] on label at bounding box center [197, 49] width 114 height 16
click at [191, 46] on input "text" at bounding box center [203, 49] width 83 height 7
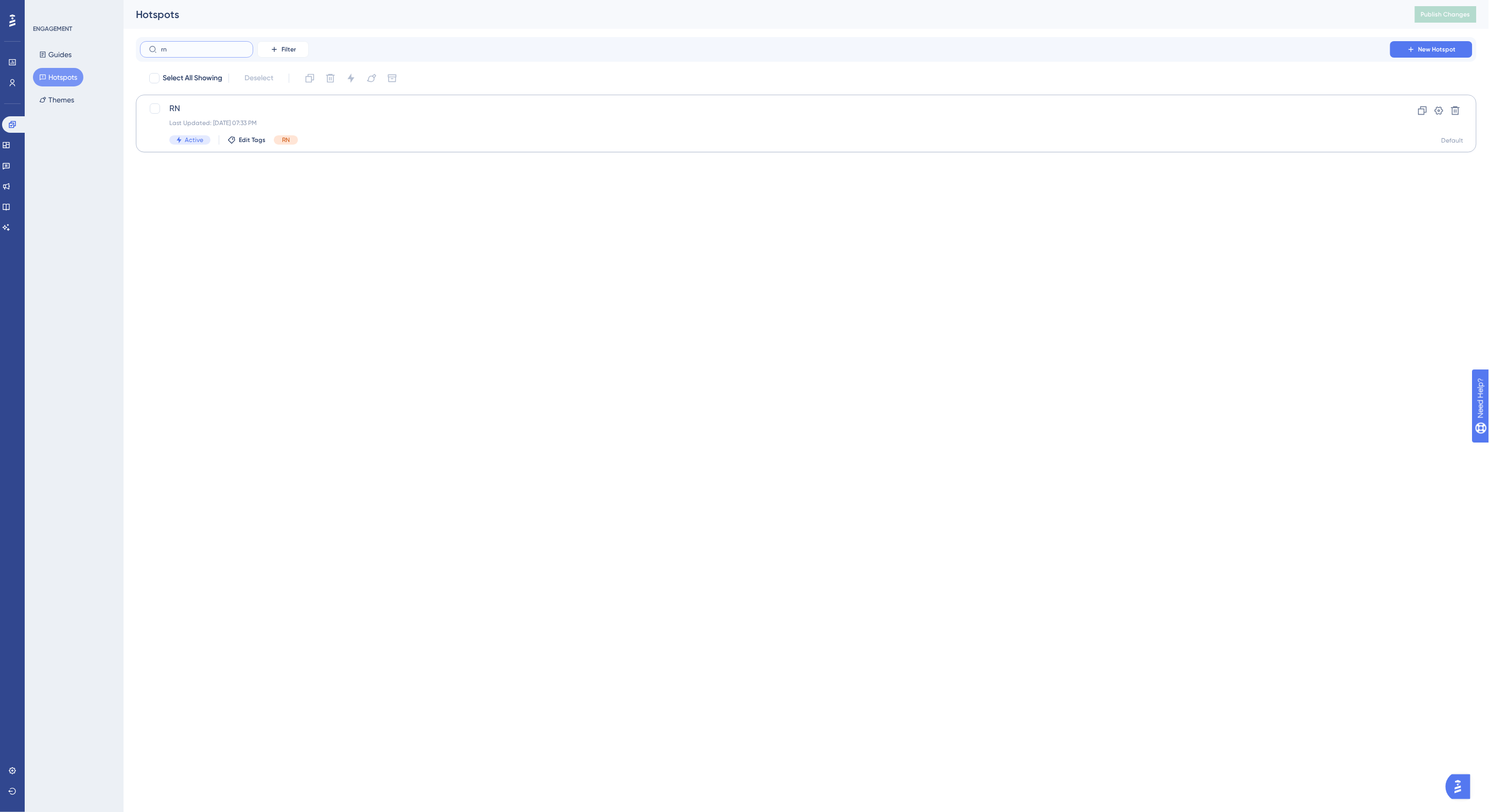
type input "rn"
click at [366, 124] on div "Last Updated: Sep 26 2025, 07:33 PM" at bounding box center [765, 123] width 1191 height 8
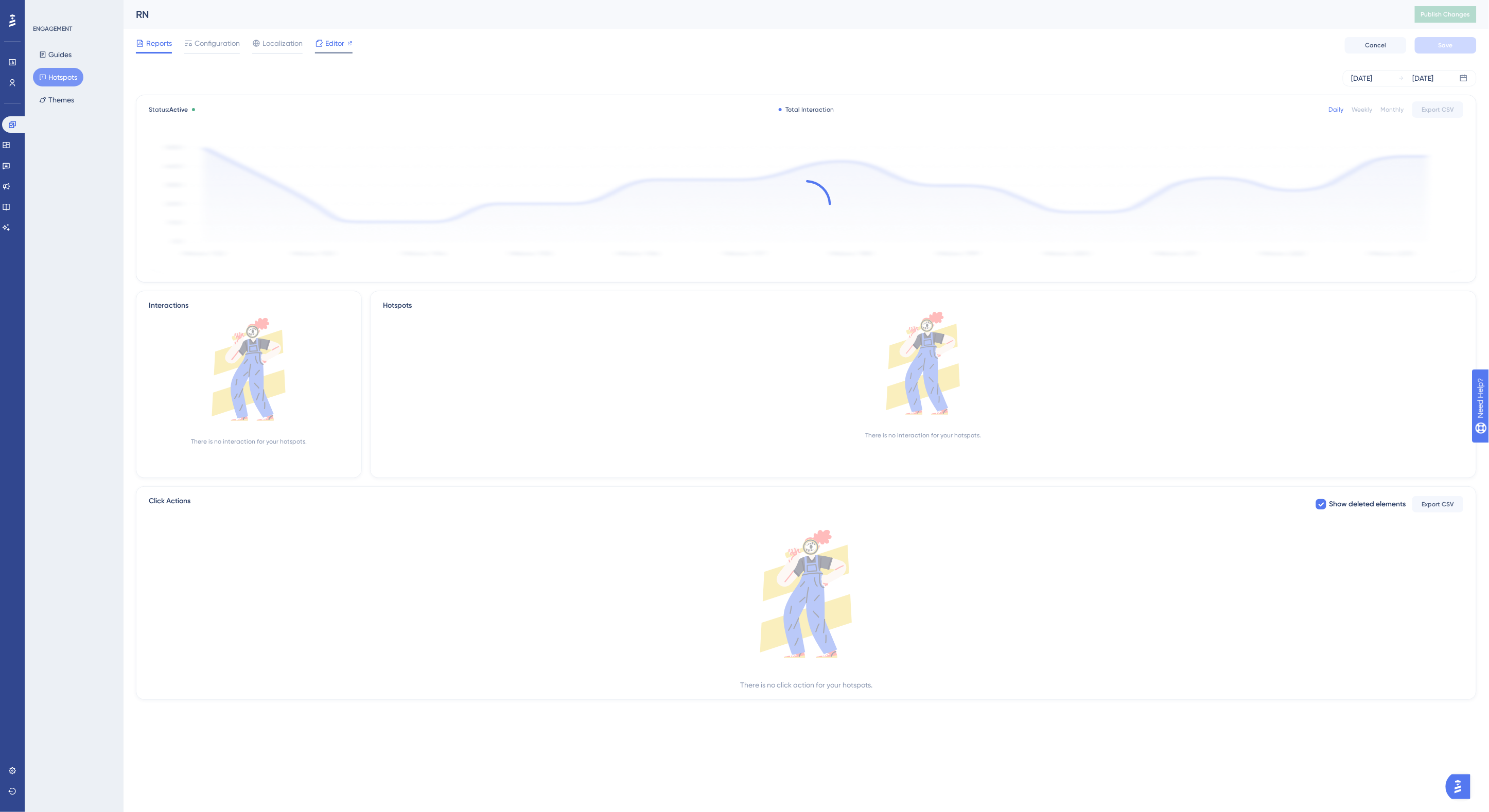
click at [331, 49] on div "Editor" at bounding box center [334, 45] width 37 height 16
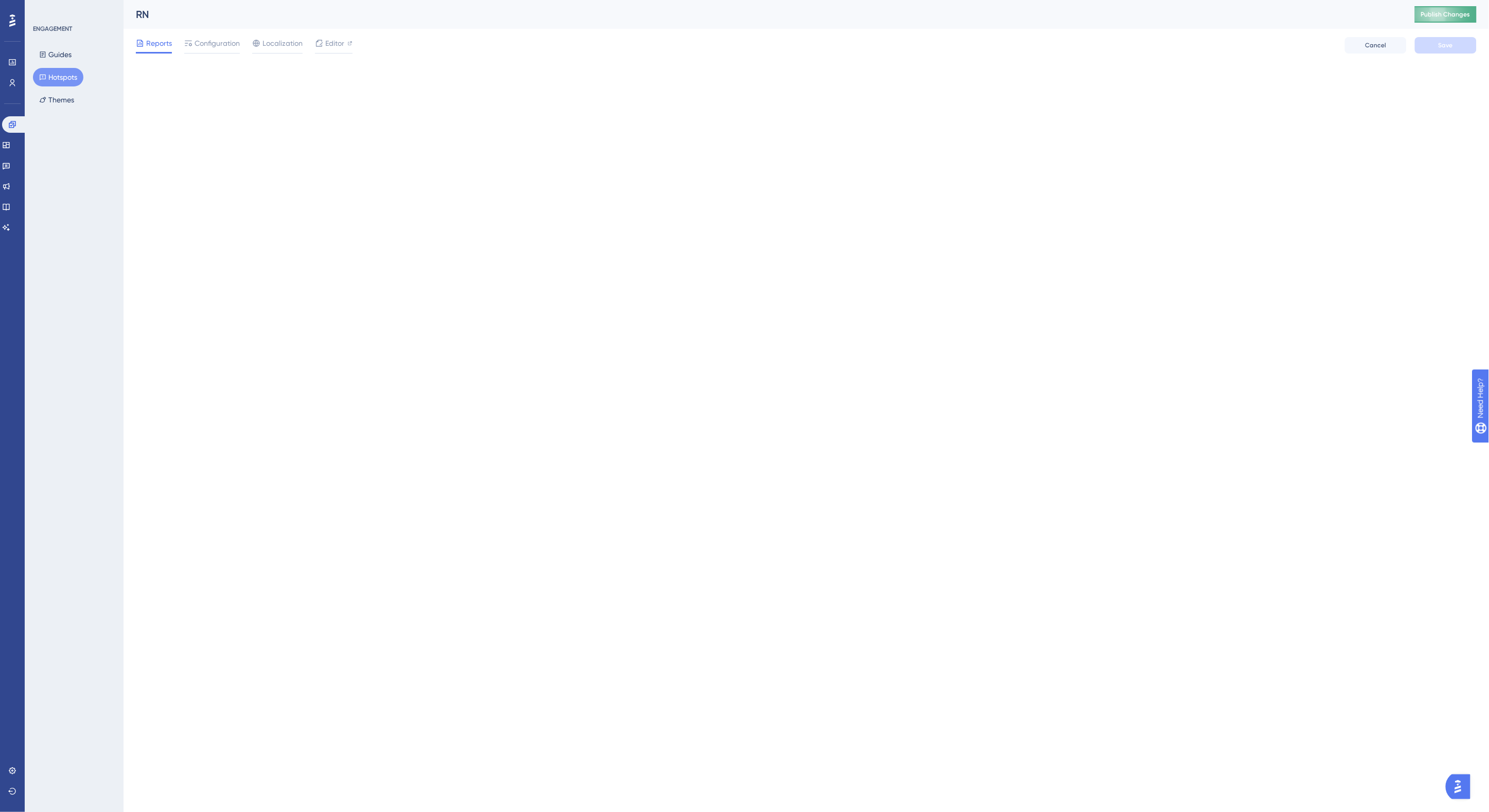
click at [1439, 15] on span "Publish Changes" at bounding box center [1446, 14] width 49 height 8
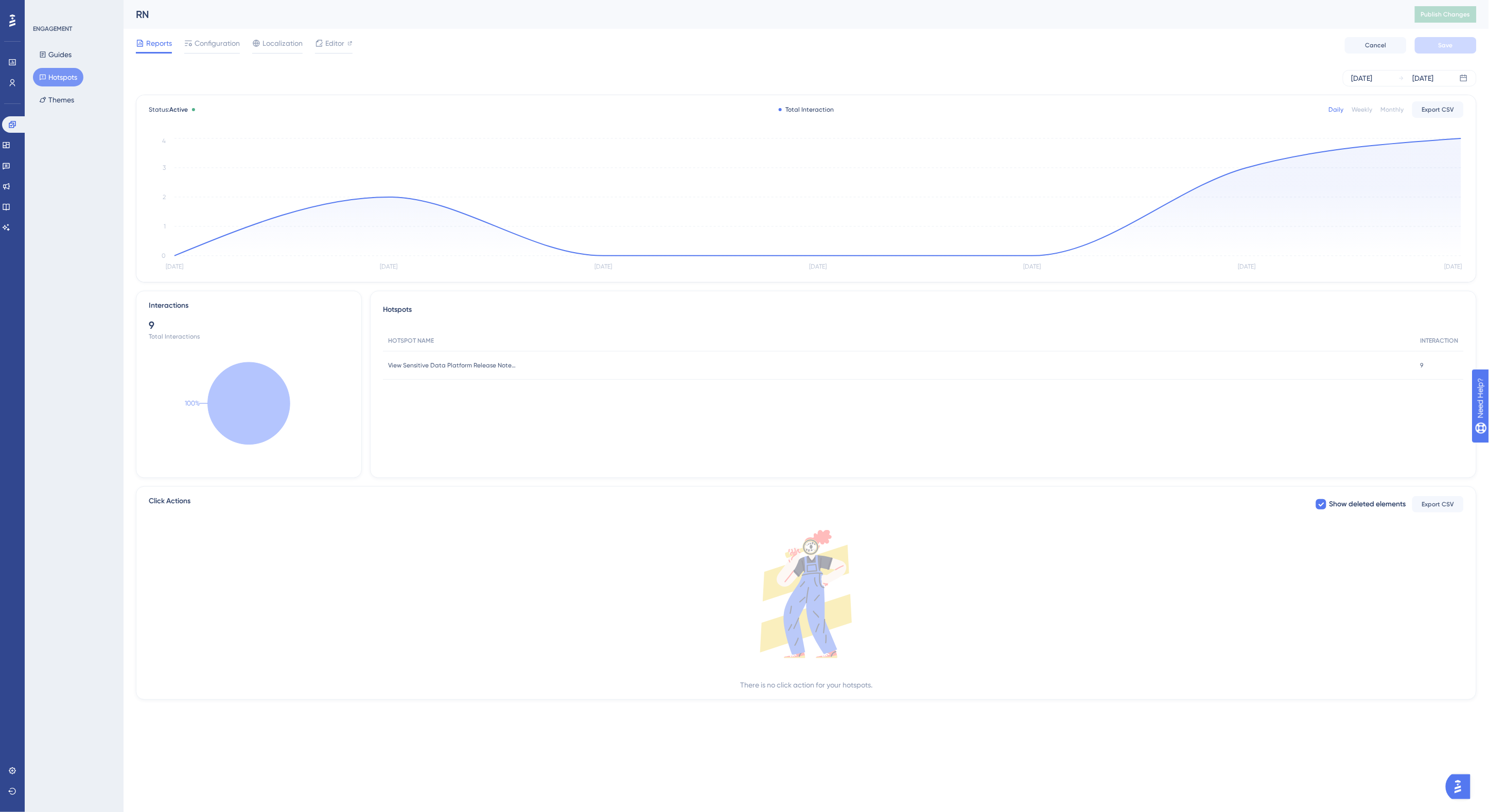
click at [405, 15] on div "RN" at bounding box center [762, 14] width 1253 height 14
click at [440, 19] on div "RN" at bounding box center [762, 14] width 1253 height 14
click at [1373, 75] on div "Oct 02 2025" at bounding box center [1362, 78] width 21 height 13
click at [1146, 112] on icon at bounding box center [1143, 109] width 6 height 9
click at [1241, 160] on button "01" at bounding box center [1242, 162] width 18 height 18
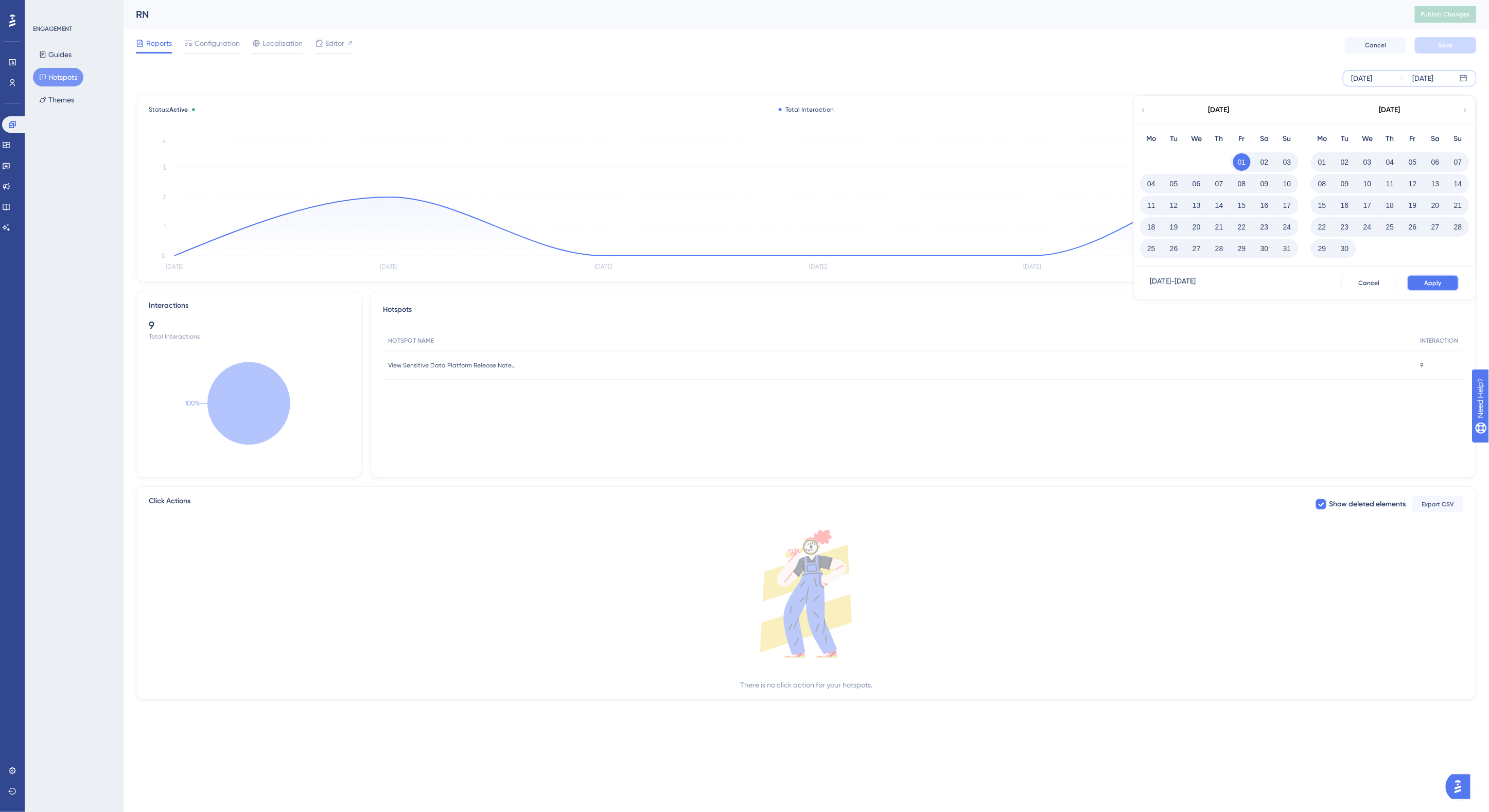
click at [1440, 281] on span "Apply" at bounding box center [1433, 283] width 17 height 8
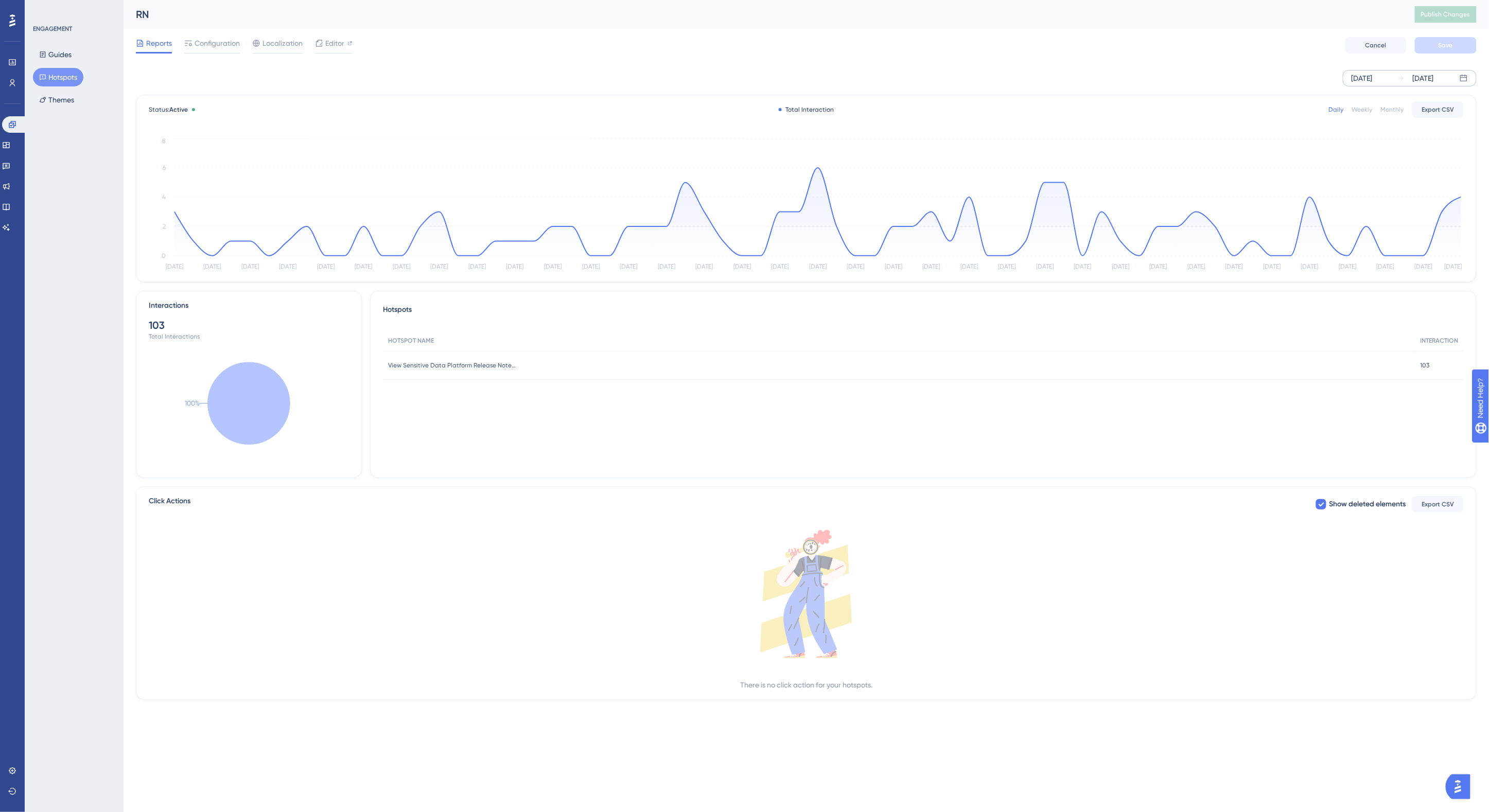
click at [512, 8] on div "RN" at bounding box center [762, 14] width 1253 height 14
click at [482, 30] on div "Reports Configuration Localization Editor Cancel Save" at bounding box center [806, 45] width 1341 height 33
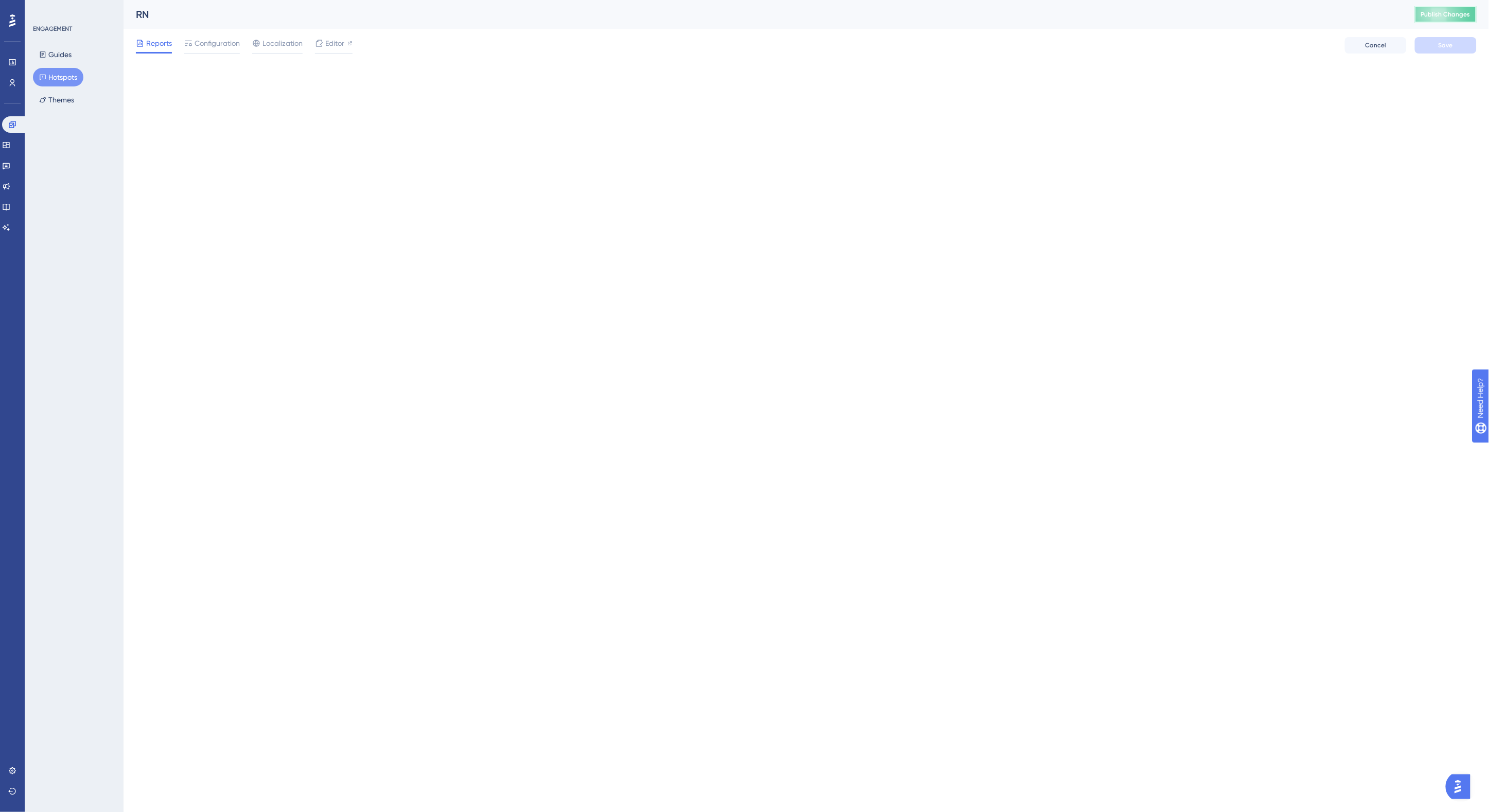
click at [1455, 16] on span "Publish Changes" at bounding box center [1446, 14] width 49 height 8
click at [1444, 16] on span "Publish Changes" at bounding box center [1446, 14] width 49 height 8
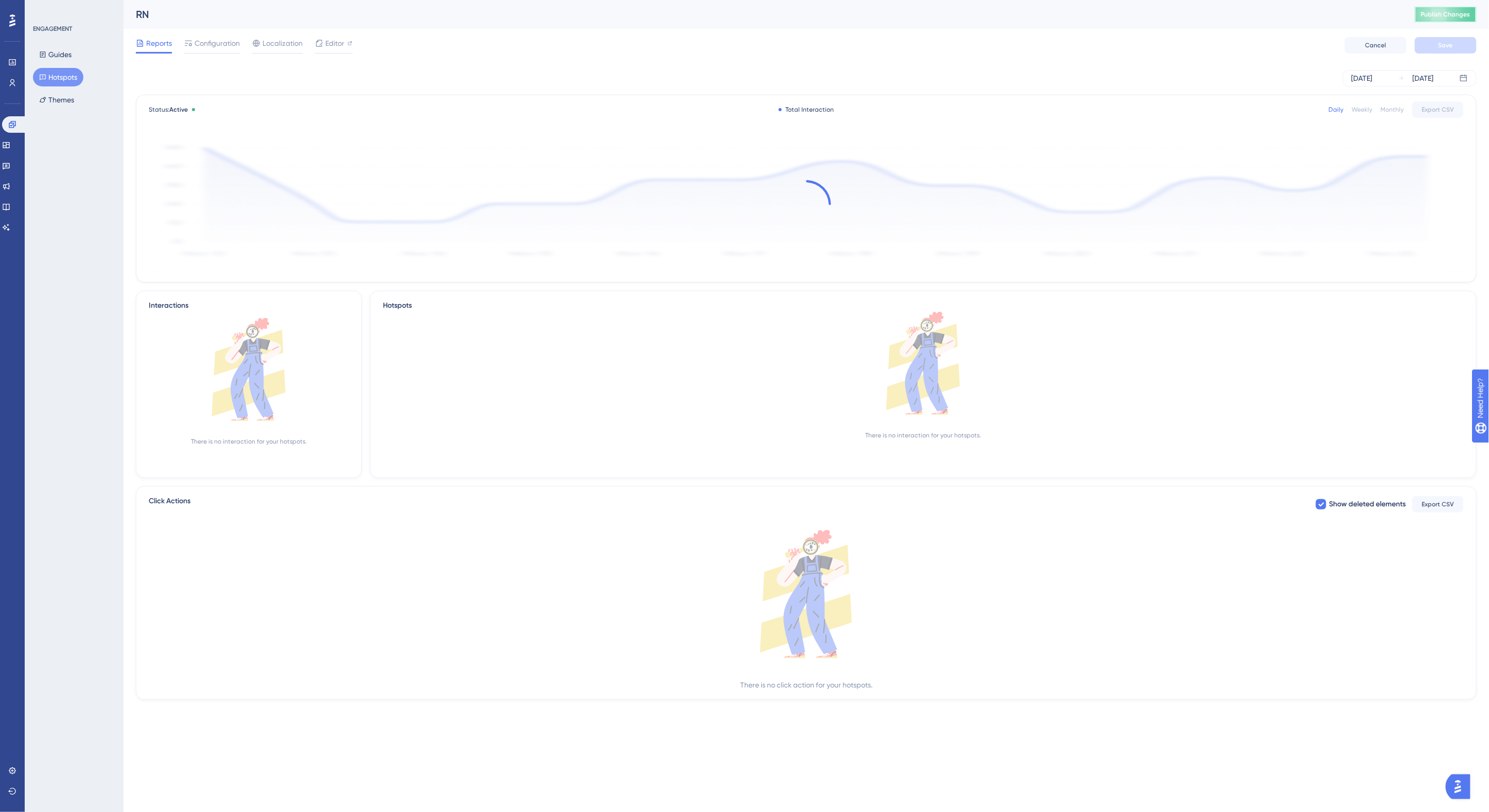
click at [1460, 16] on button "Publish Changes" at bounding box center [1446, 14] width 62 height 16
click at [1437, 17] on span "Publish Changes" at bounding box center [1446, 14] width 49 height 8
click at [1458, 15] on span "Publish Changes" at bounding box center [1446, 14] width 49 height 8
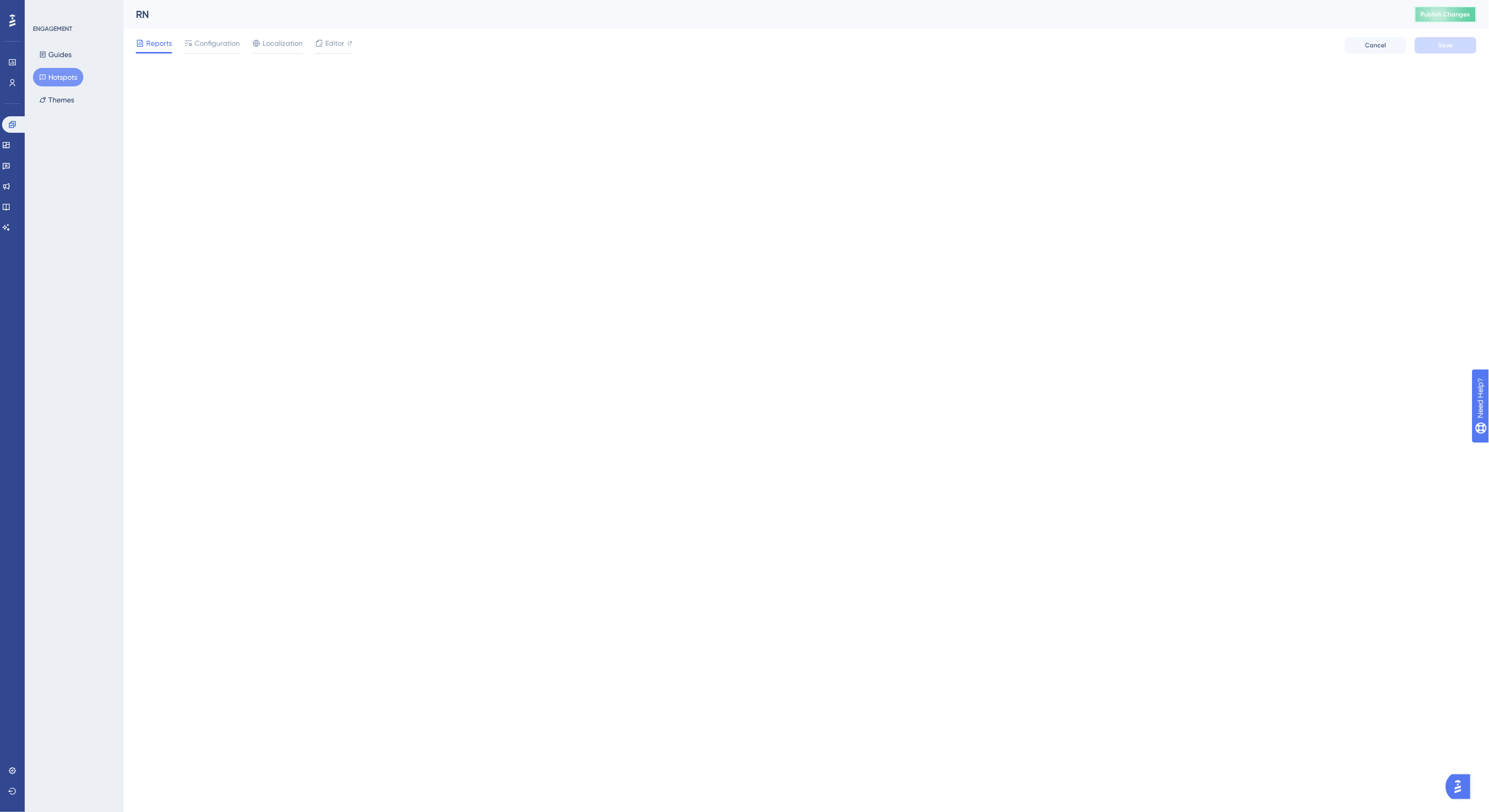
click at [1442, 16] on span "Publish Changes" at bounding box center [1446, 14] width 49 height 8
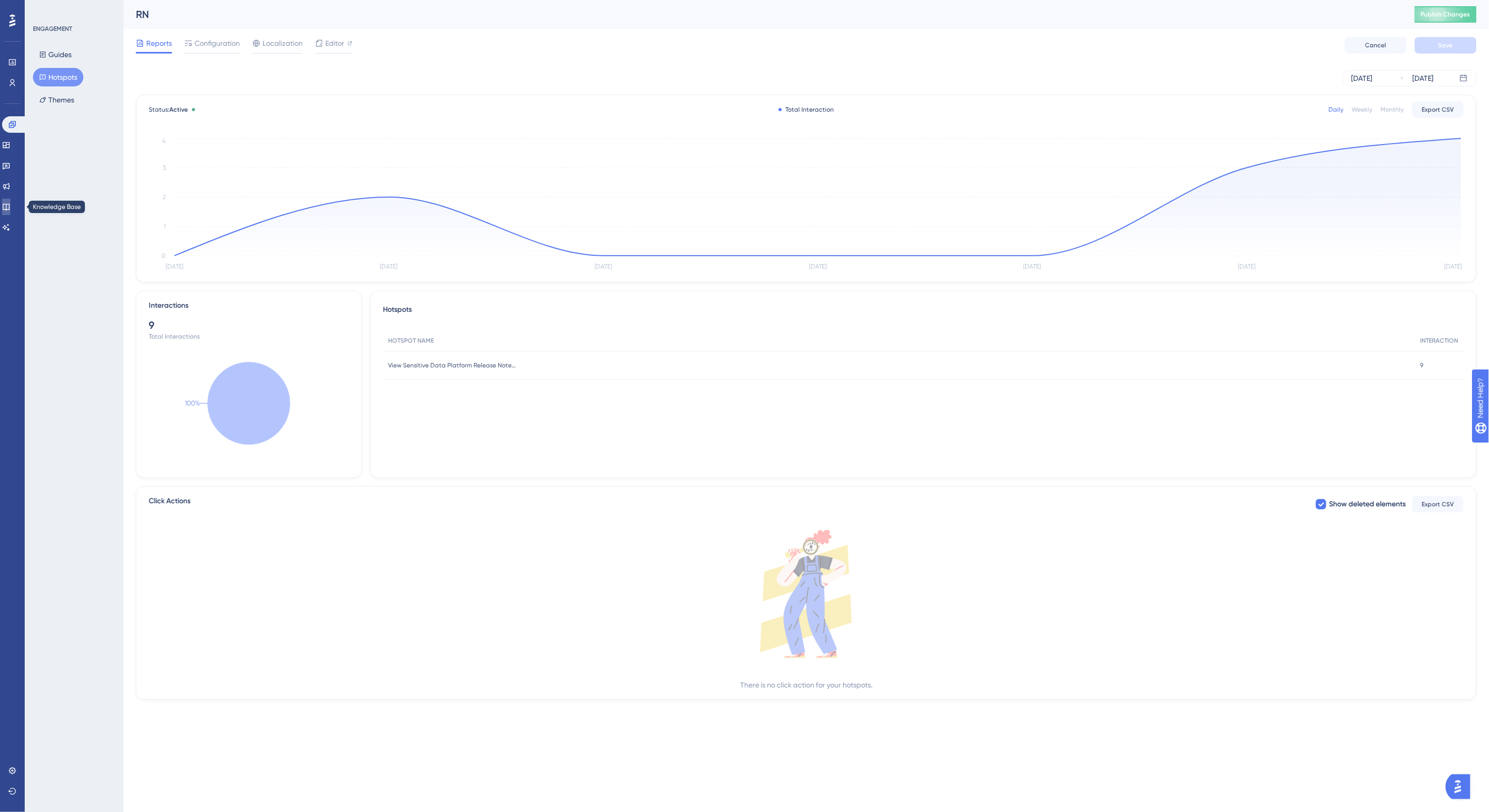
click at [9, 204] on icon at bounding box center [6, 207] width 7 height 7
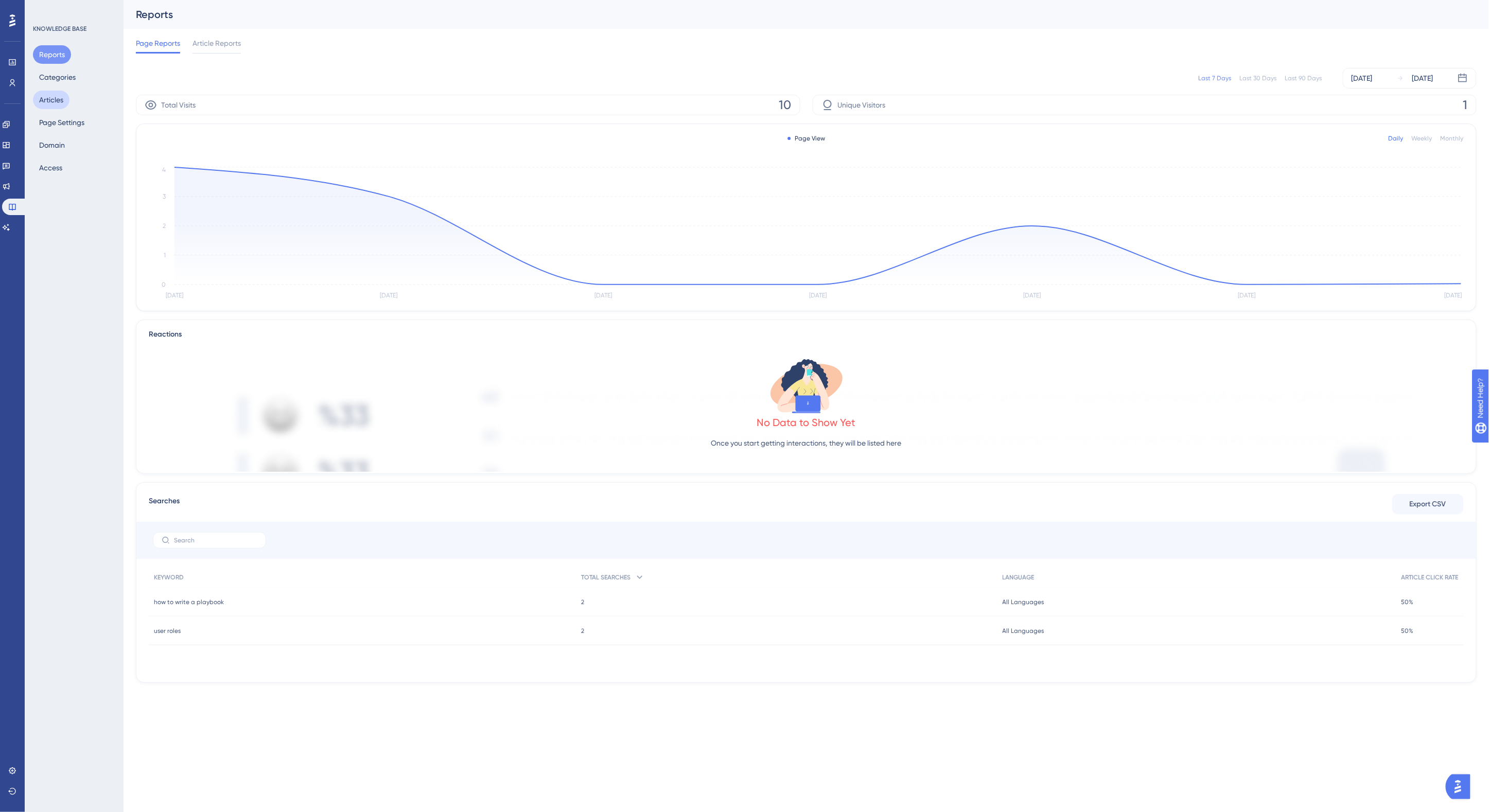
click at [50, 99] on button "Articles" at bounding box center [51, 100] width 36 height 19
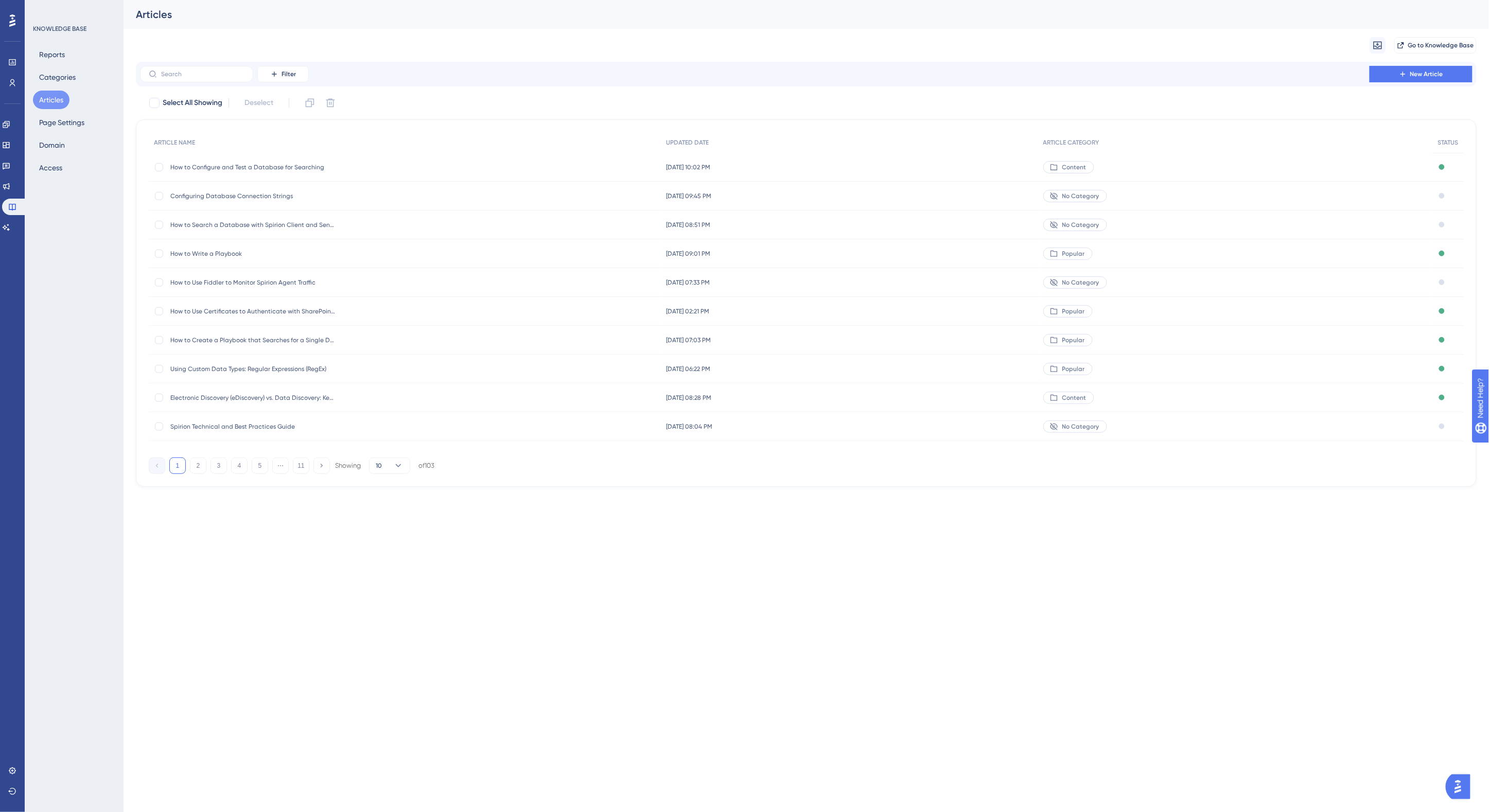
click at [285, 164] on span "How to Configure and Test a Database for Searching" at bounding box center [253, 167] width 165 height 8
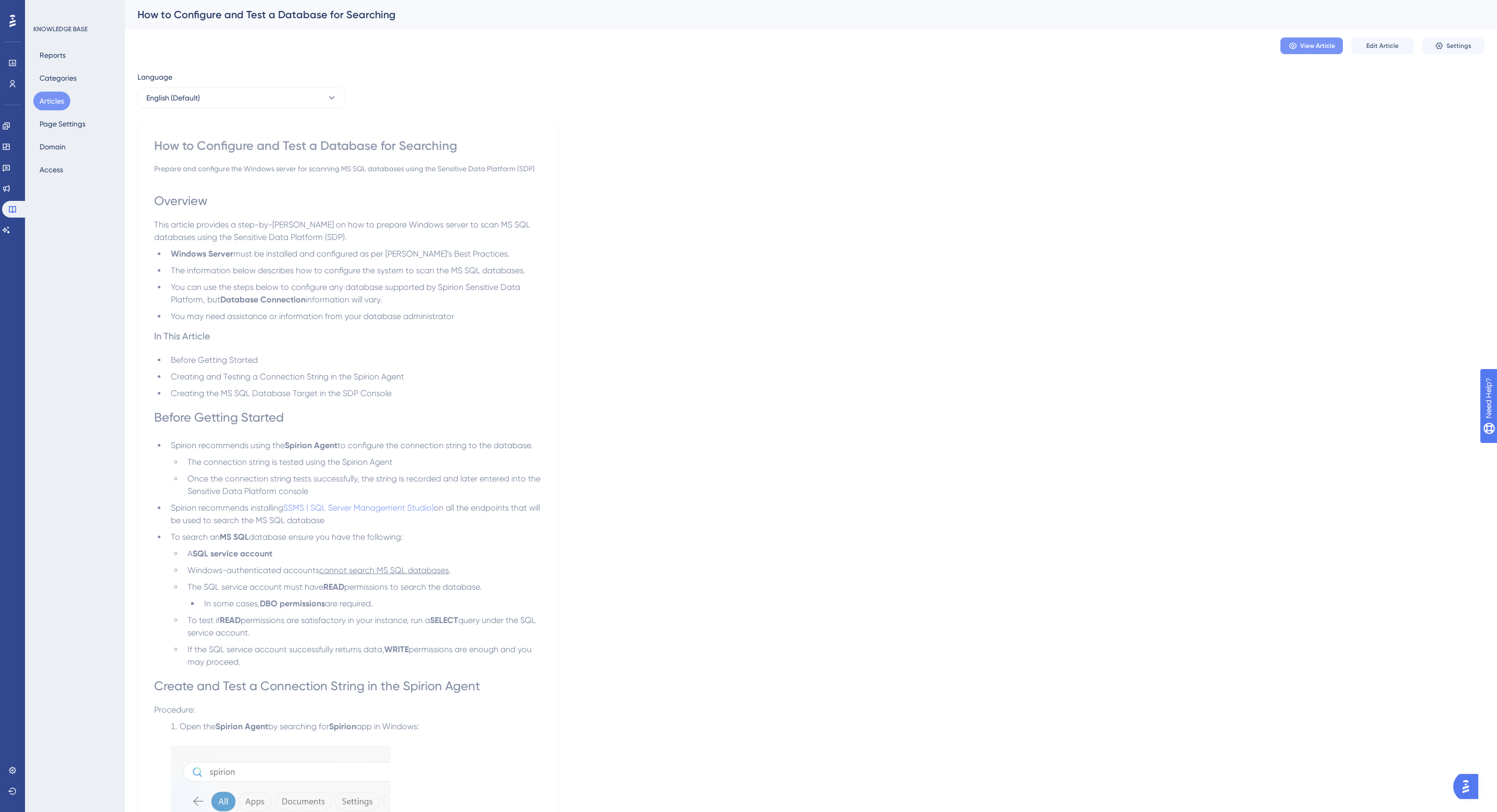
click at [1311, 45] on span "View Article" at bounding box center [1318, 46] width 35 height 9
click at [9, 129] on icon at bounding box center [6, 126] width 7 height 7
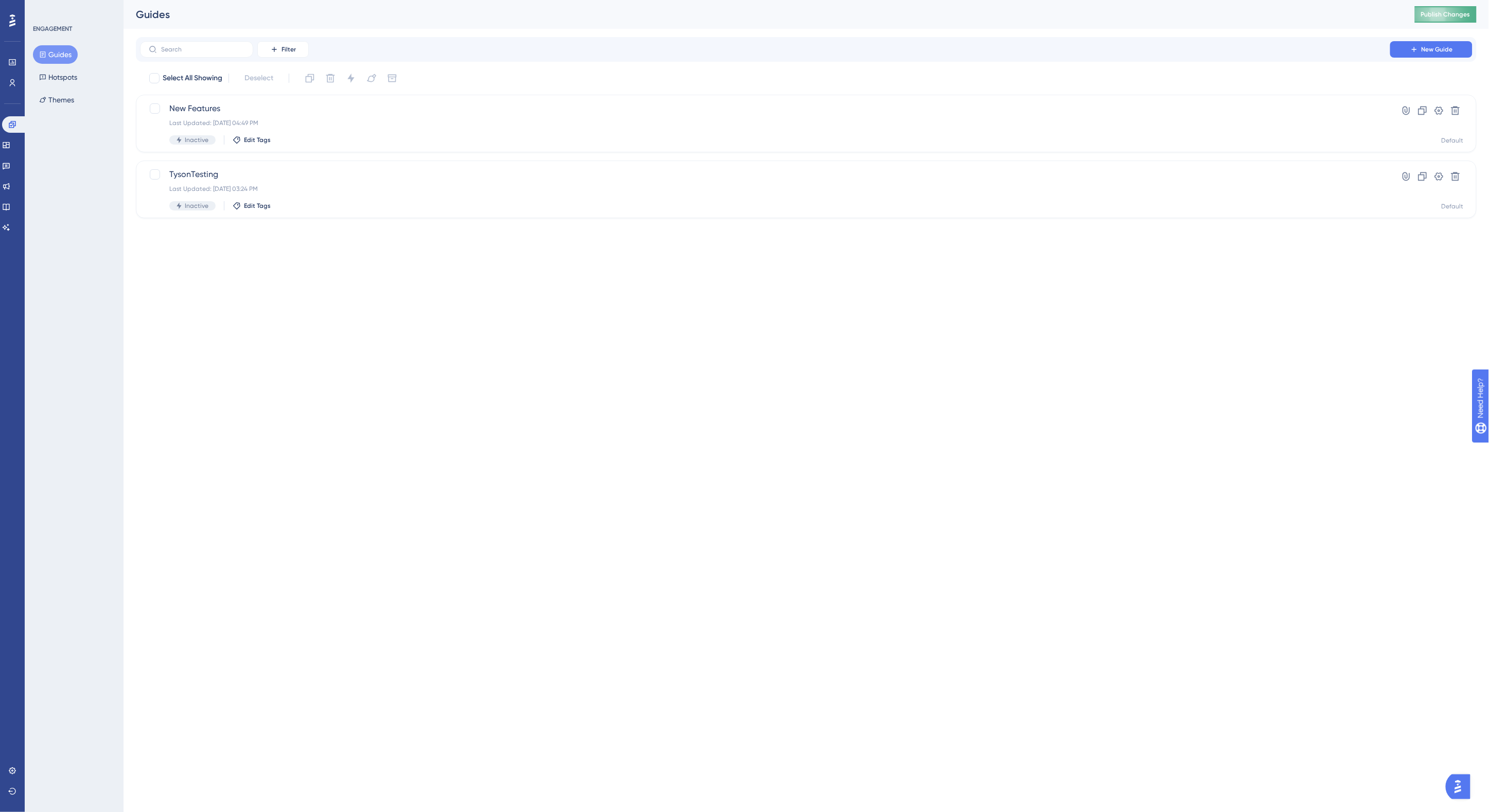
click at [1449, 13] on span "Publish Changes" at bounding box center [1446, 14] width 49 height 8
click at [1455, 19] on button "Publish Changes" at bounding box center [1446, 14] width 62 height 16
click at [1442, 11] on span "Publish Changes" at bounding box center [1446, 14] width 49 height 8
click at [1458, 4] on div "Guides Publish Changes" at bounding box center [806, 14] width 1366 height 29
click at [1458, 14] on span "Publish Changes" at bounding box center [1446, 14] width 49 height 8
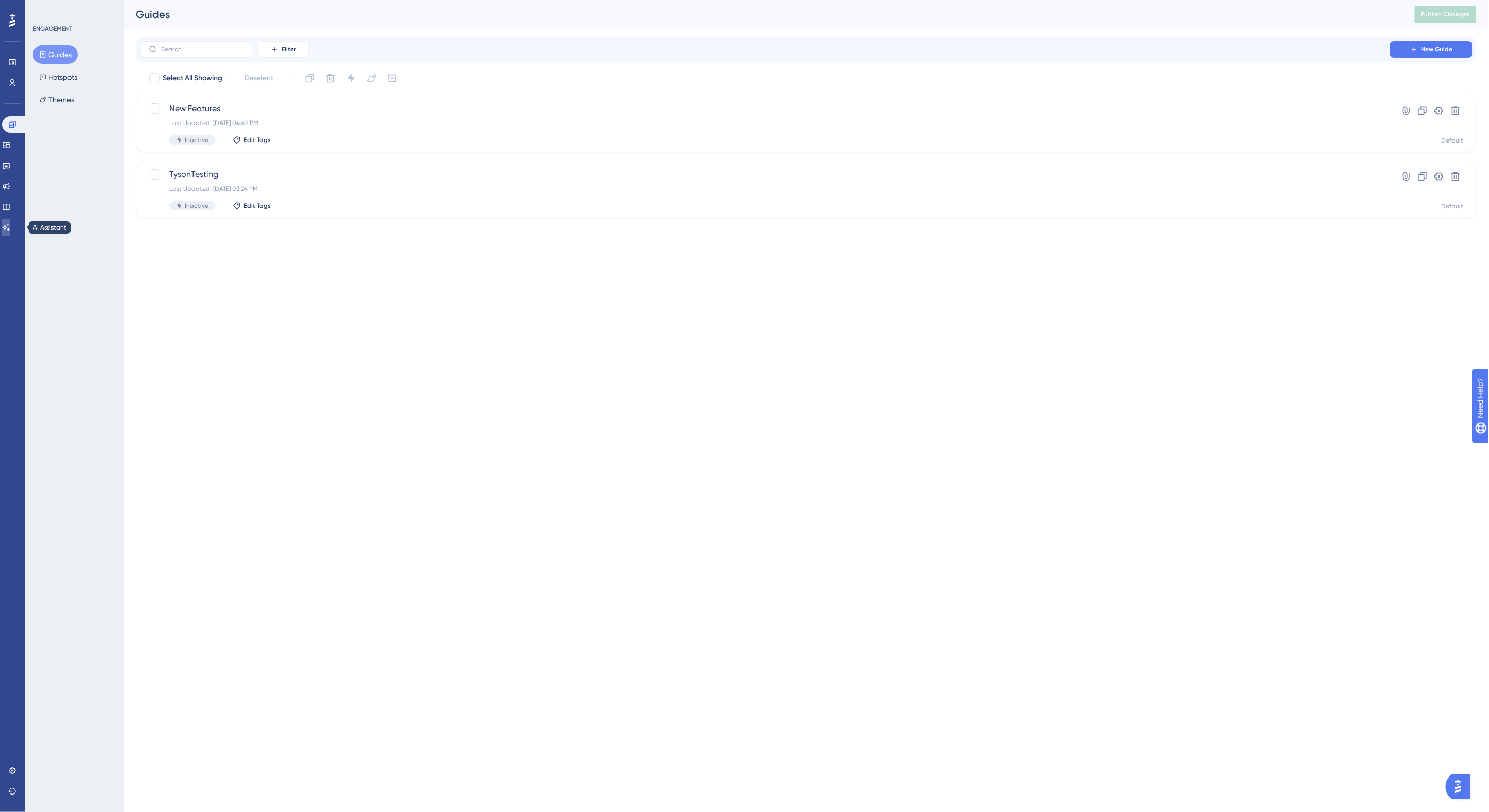
click at [9, 227] on icon at bounding box center [6, 227] width 7 height 7
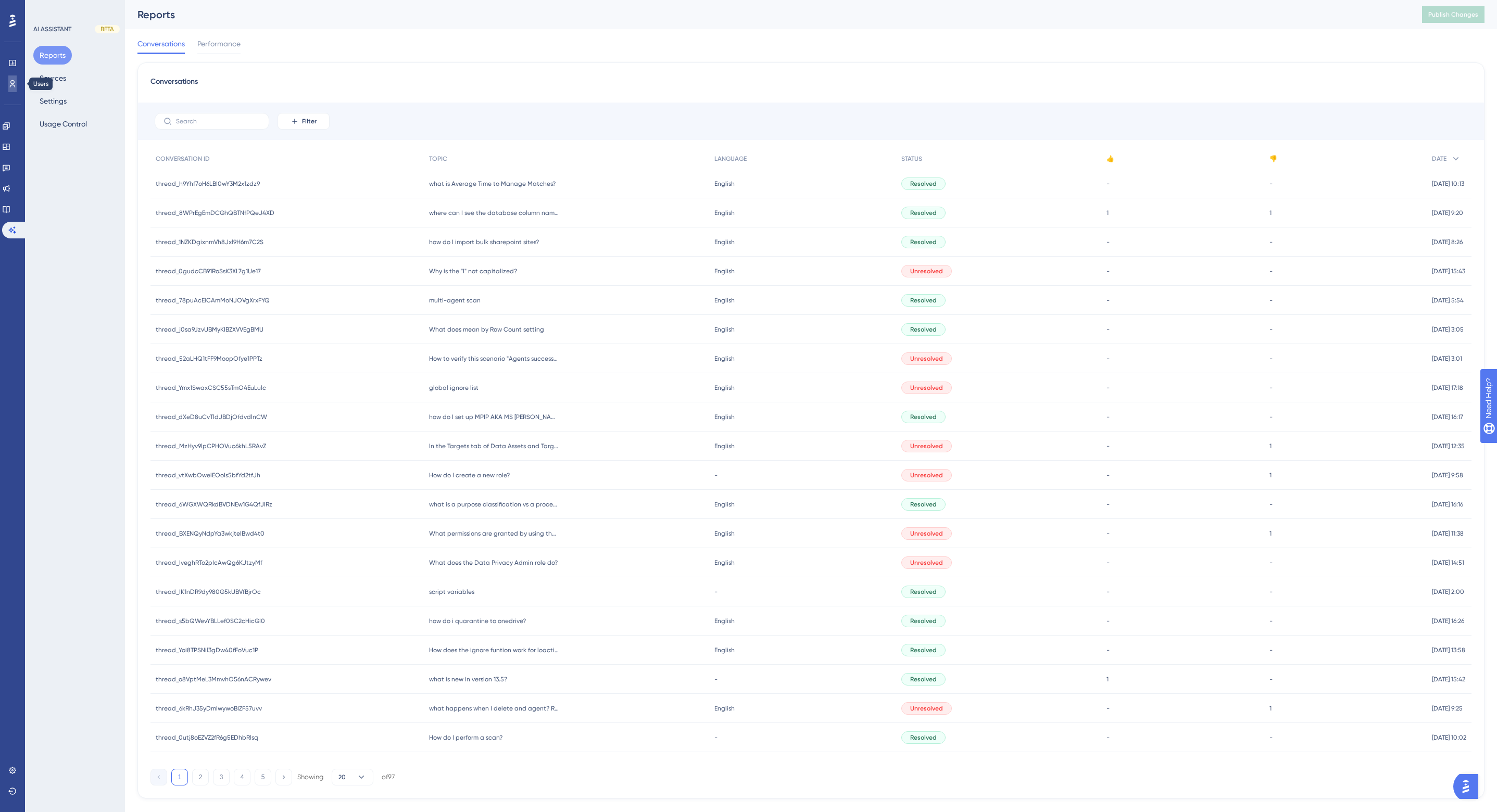
click at [14, 84] on icon at bounding box center [13, 84] width 9 height 9
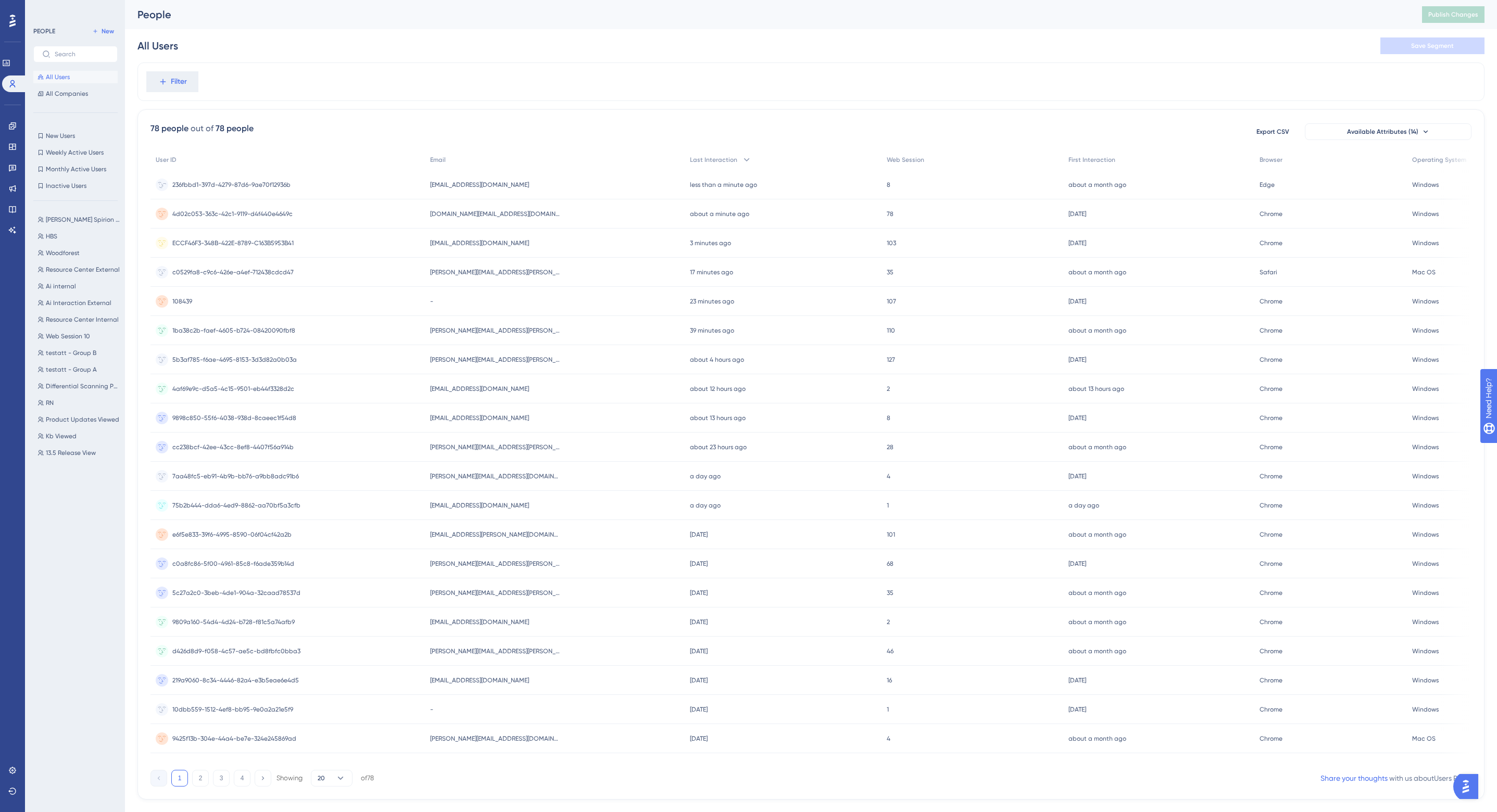
click at [492, 182] on span "ebenitez@woodforest.com" at bounding box center [479, 185] width 99 height 9
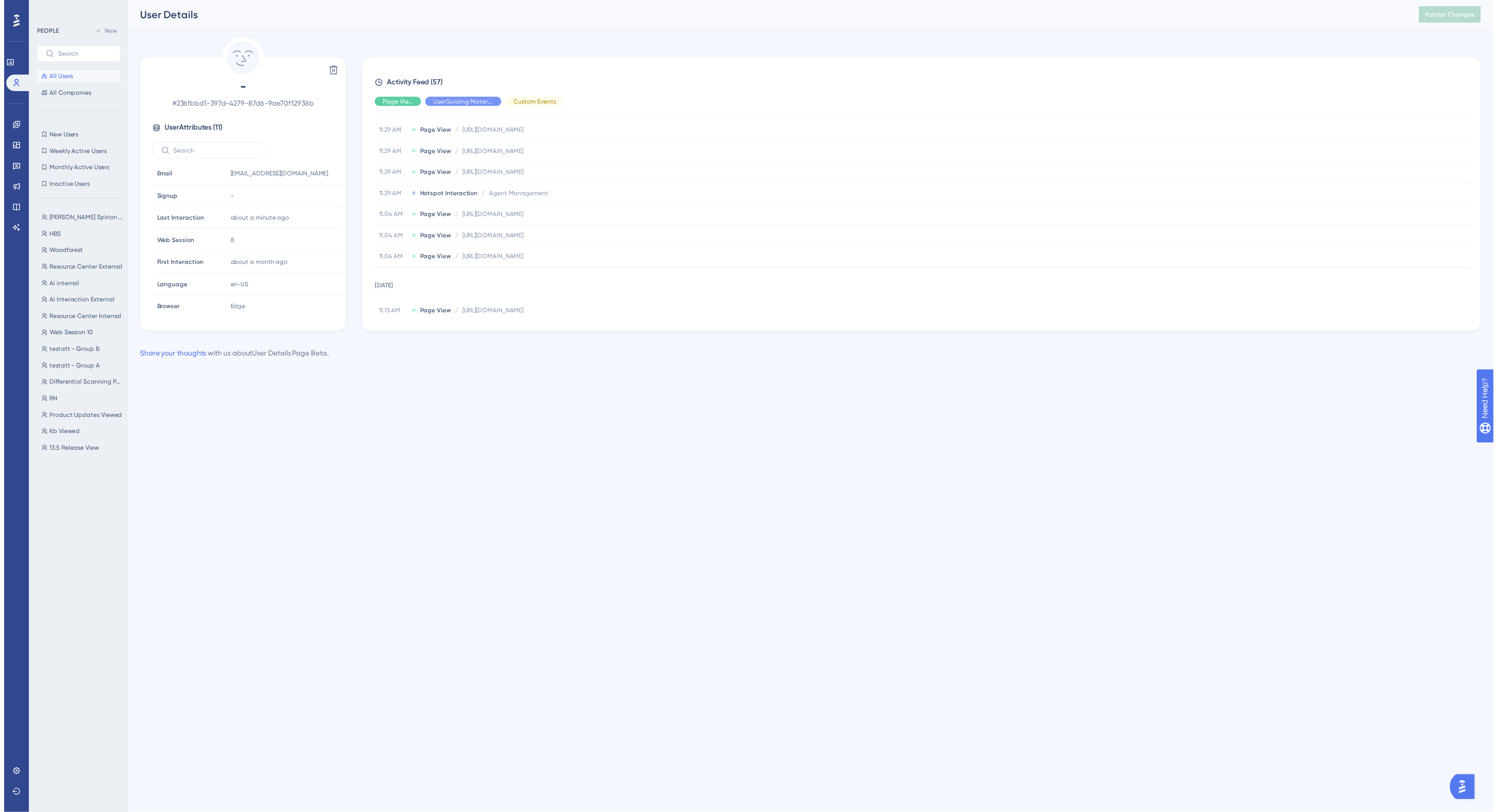
scroll to position [586, 0]
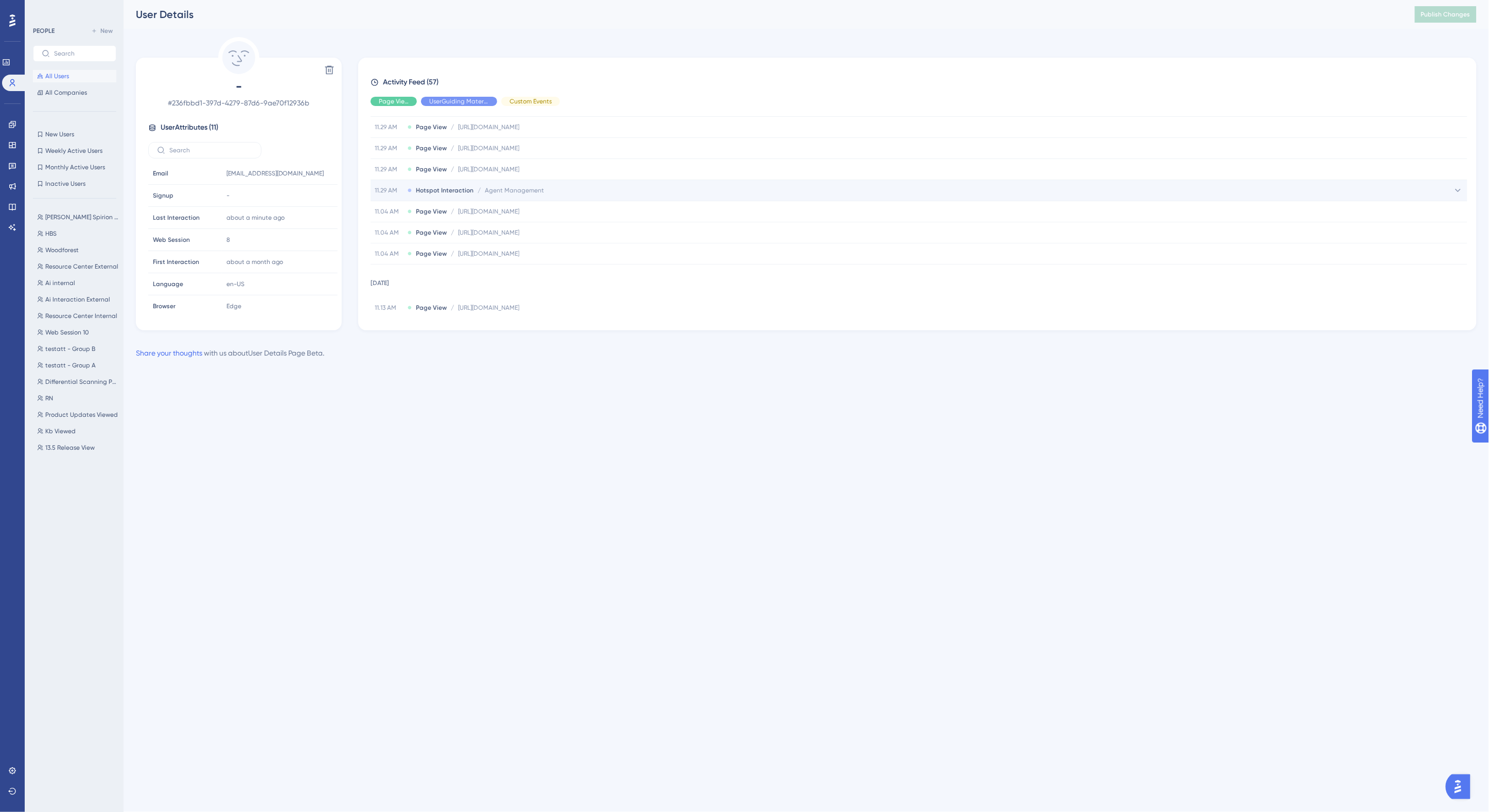
click at [524, 194] on span "Agent Management" at bounding box center [515, 191] width 59 height 8
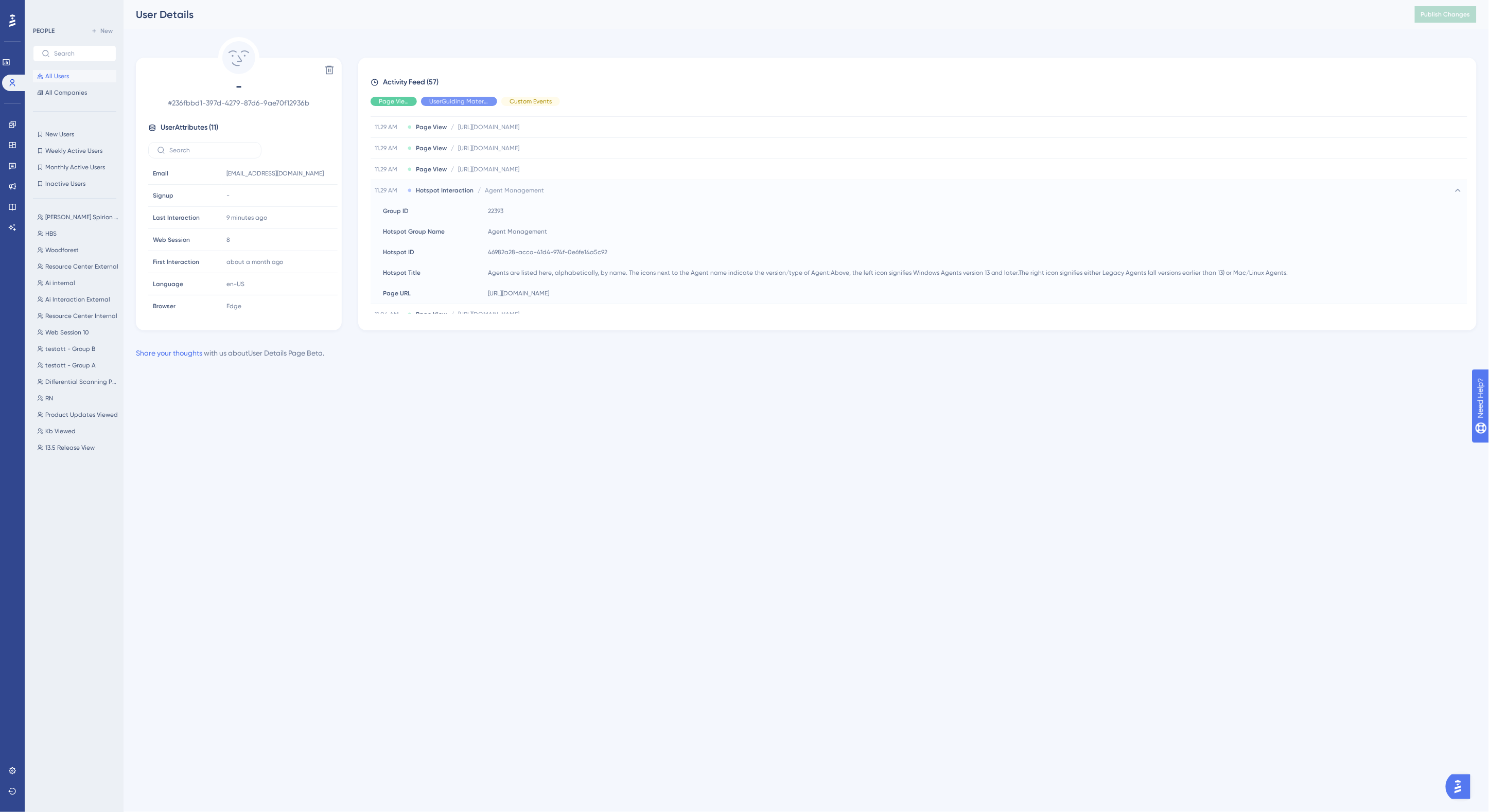
click at [59, 76] on span "All Users" at bounding box center [57, 76] width 24 height 8
